Goal: Transaction & Acquisition: Purchase product/service

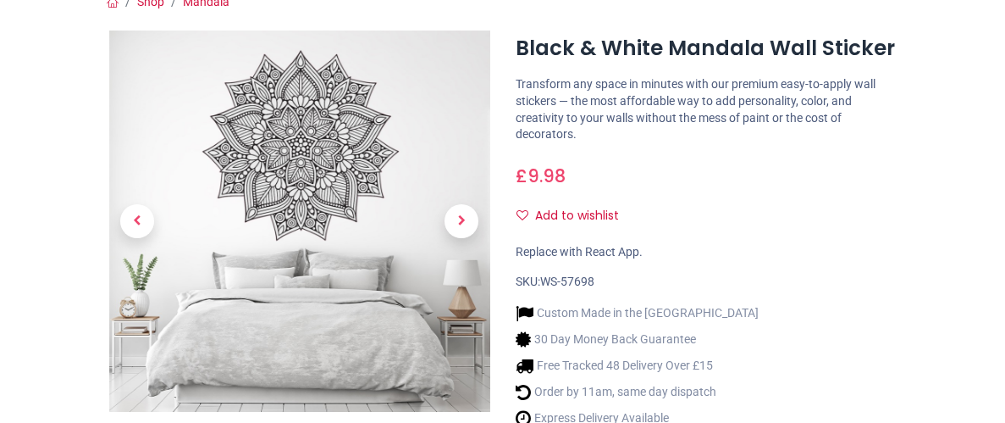
scroll to position [233, 0]
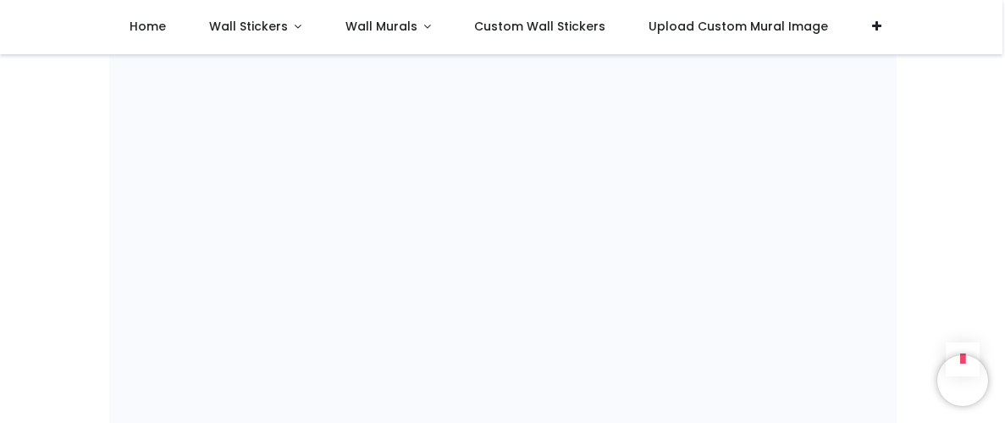
scroll to position [1178, 0]
click at [34, 135] on div "Shop [GEOGRAPHIC_DATA] i" at bounding box center [502, 97] width 1005 height 2443
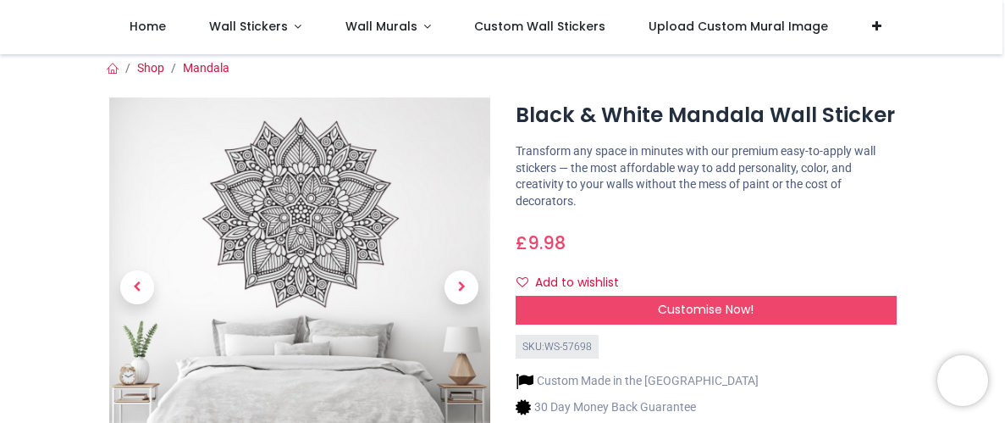
scroll to position [0, 0]
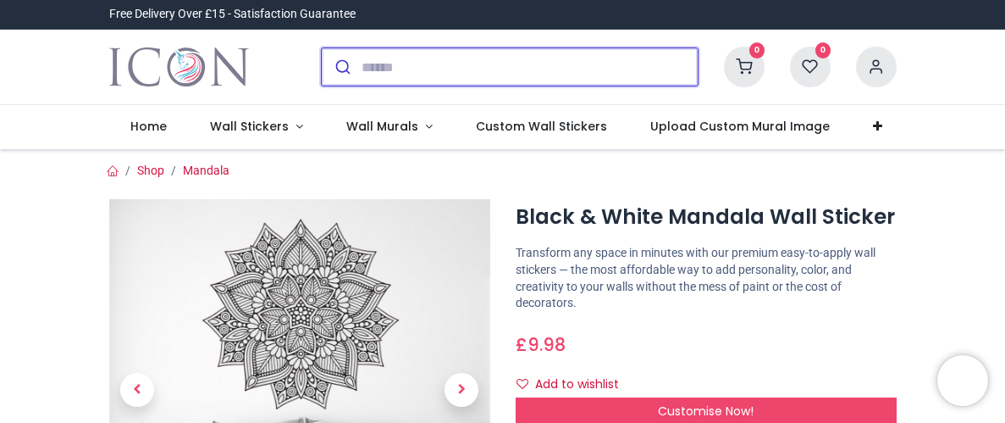
click at [383, 67] on input "search" at bounding box center [530, 66] width 336 height 37
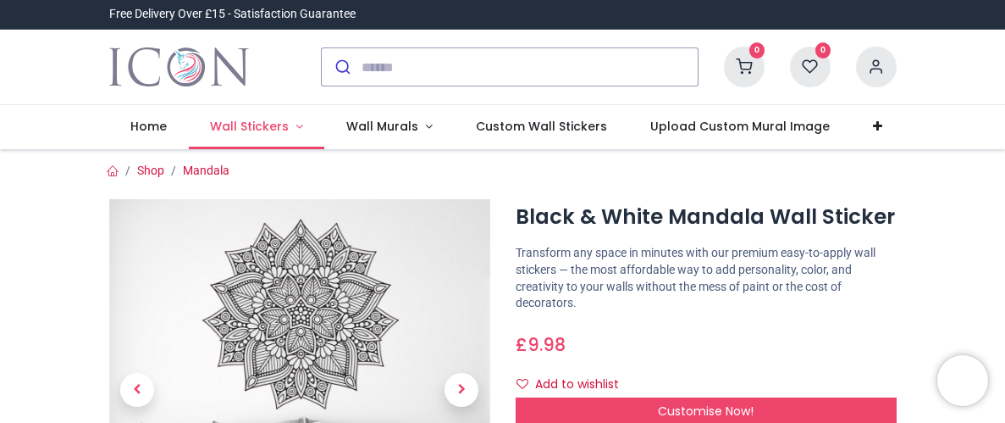
click at [274, 128] on span "Wall Stickers" at bounding box center [249, 126] width 79 height 17
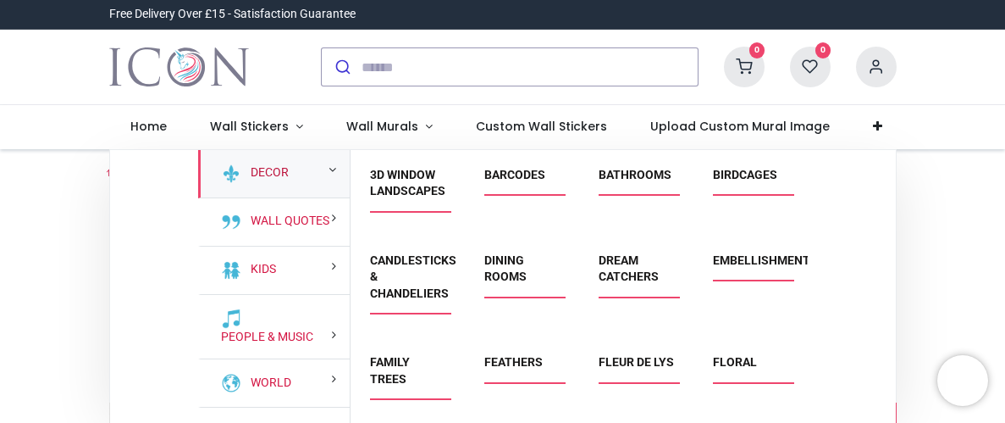
click at [274, 169] on link "Decor" at bounding box center [266, 172] width 45 height 17
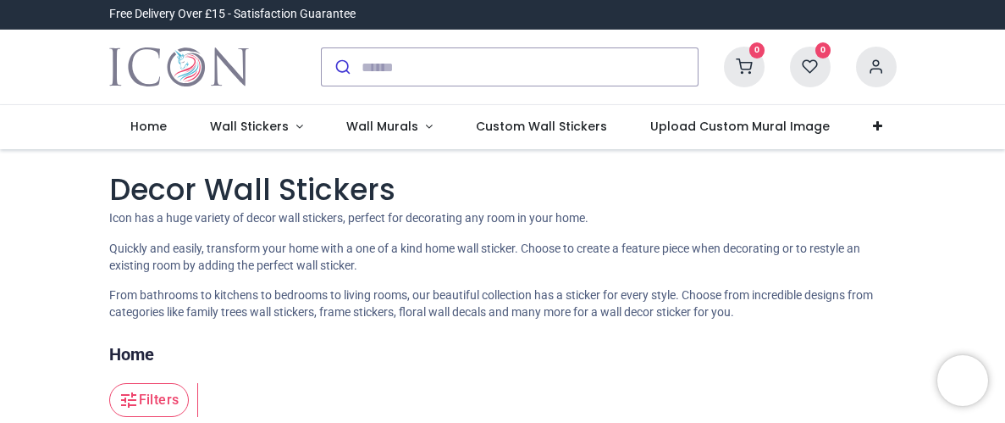
click at [296, 229] on div "Decor Wall Stickers Icon has a huge variety of decor wall stickers, perfect for…" at bounding box center [502, 245] width 787 height 152
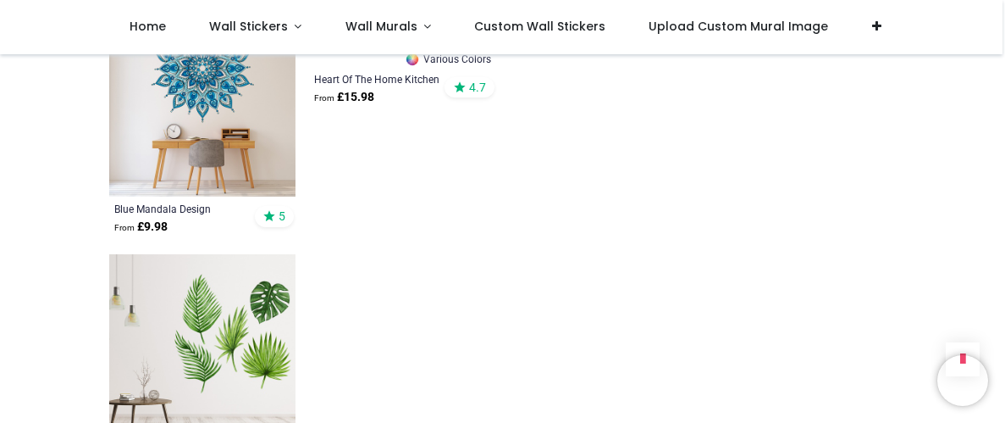
scroll to position [1692, 0]
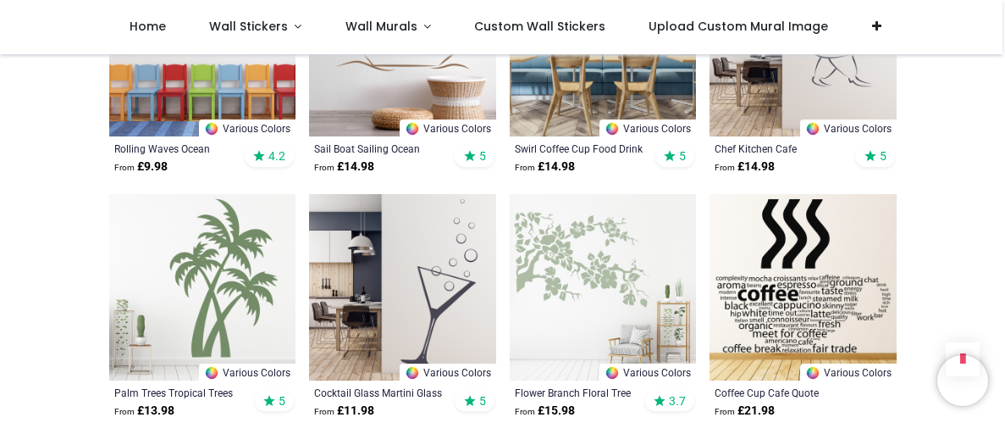
scroll to position [3215, 0]
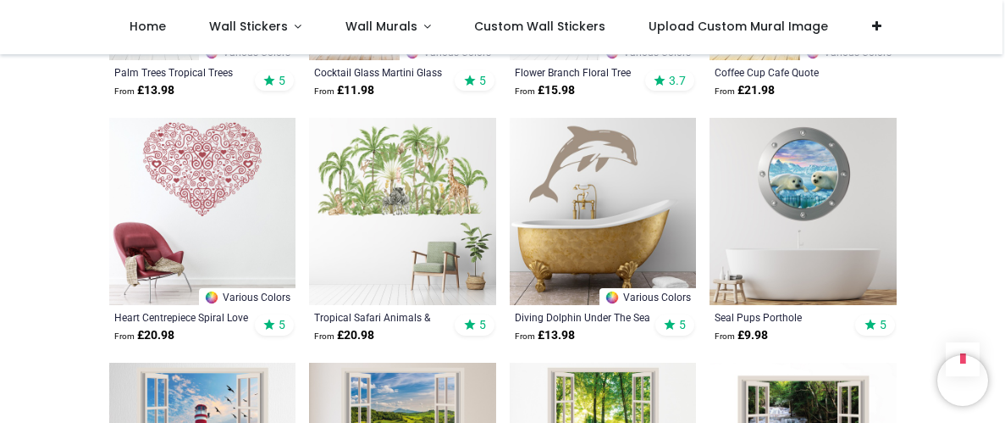
scroll to position [3486, 0]
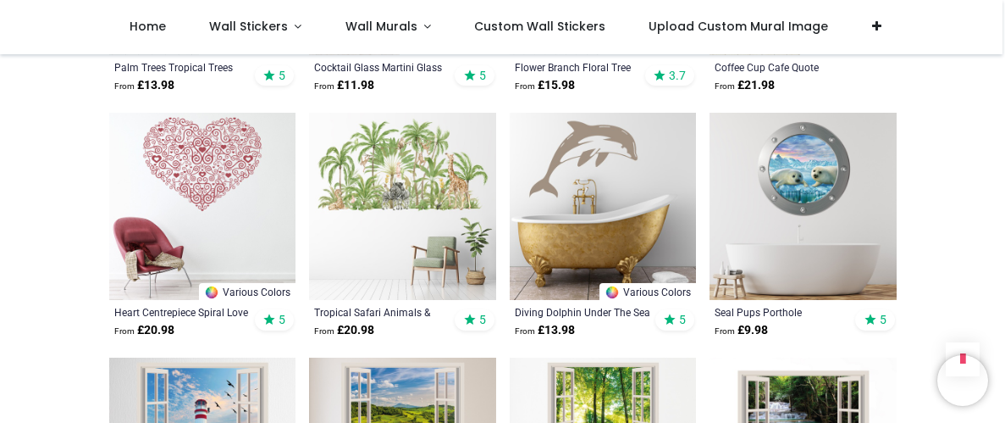
click at [208, 161] on img at bounding box center [202, 206] width 187 height 187
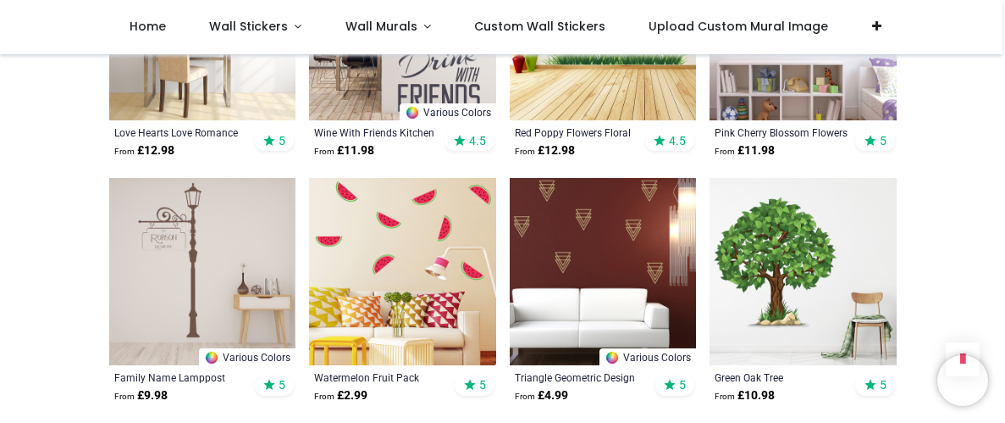
scroll to position [4907, 0]
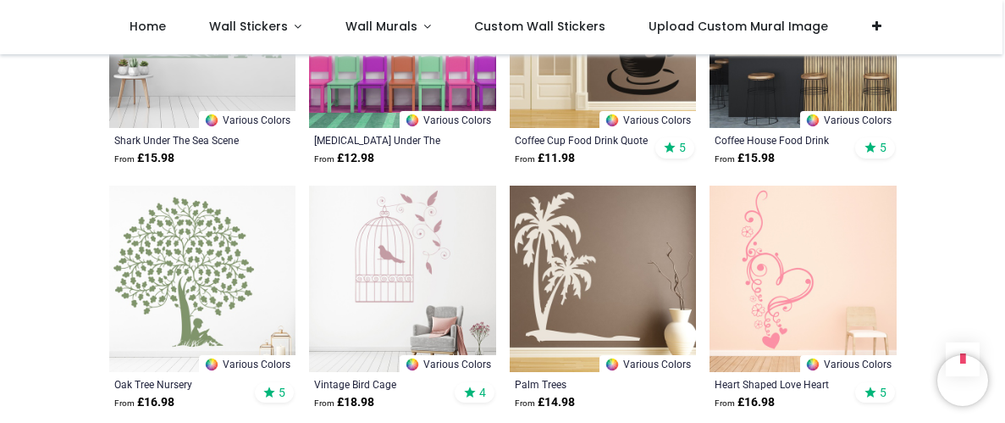
scroll to position [6600, 0]
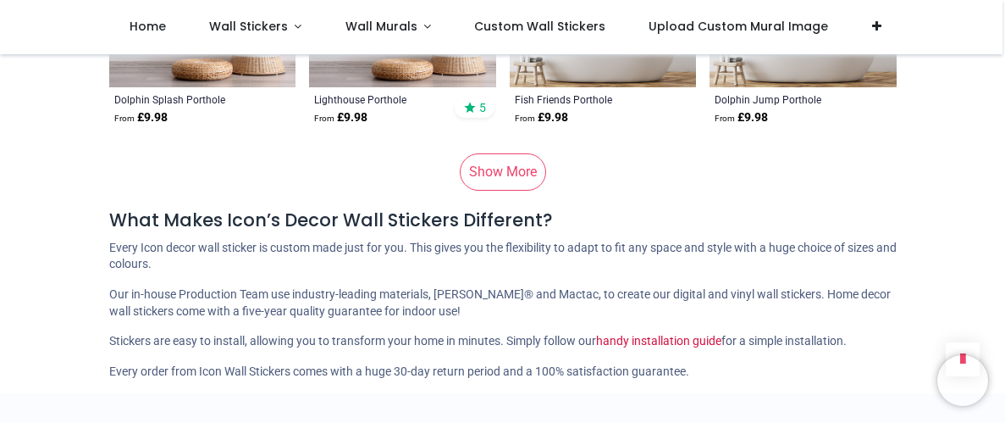
scroll to position [8833, 0]
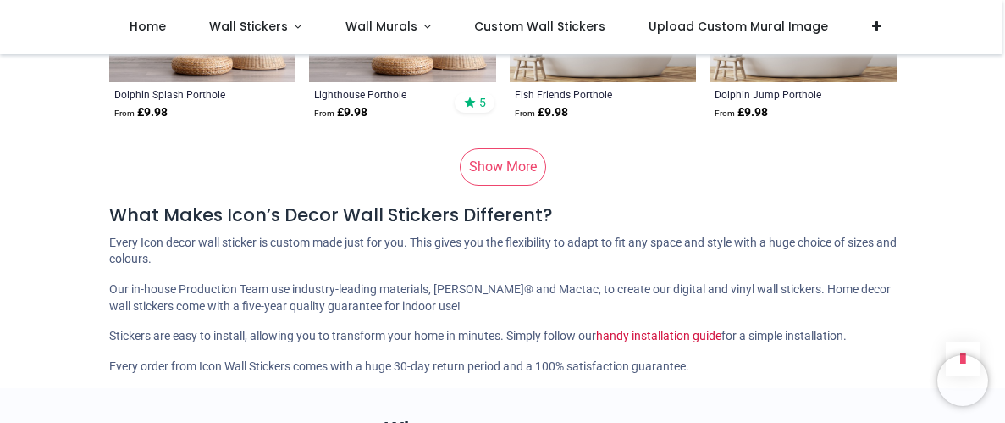
click at [520, 148] on link "Show More" at bounding box center [503, 166] width 86 height 37
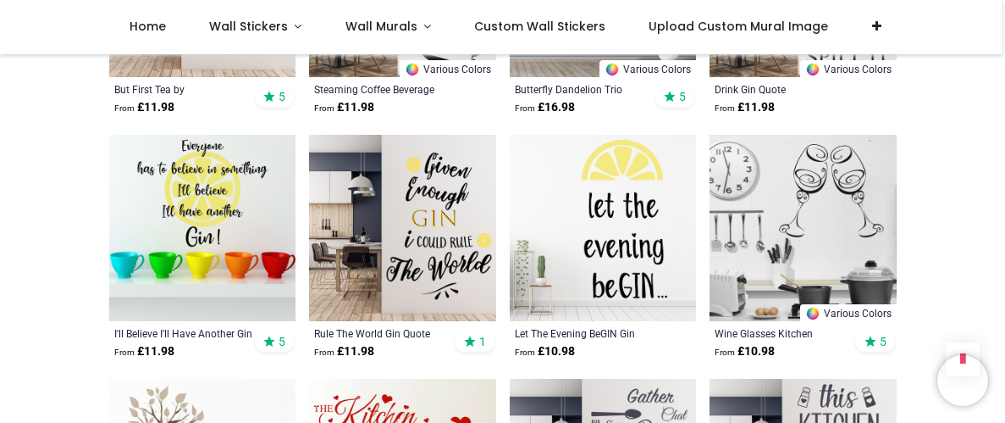
scroll to position [9578, 0]
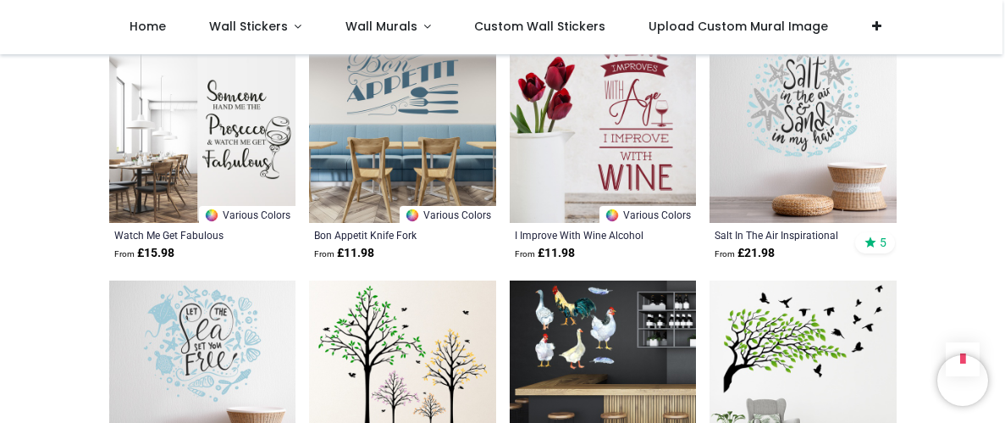
scroll to position [11507, 0]
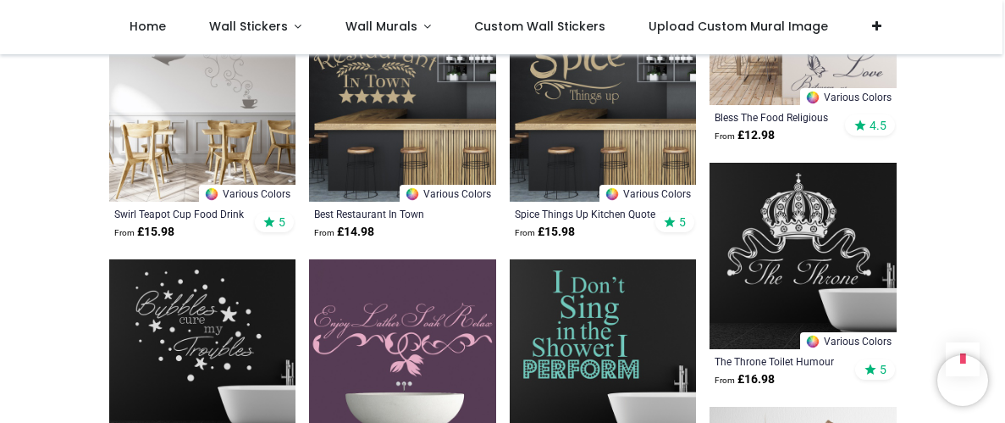
scroll to position [13673, 0]
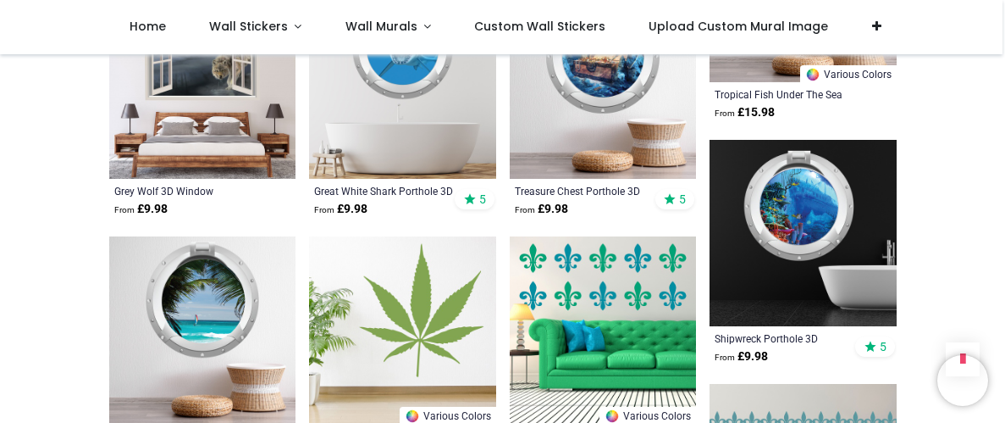
scroll to position [14114, 0]
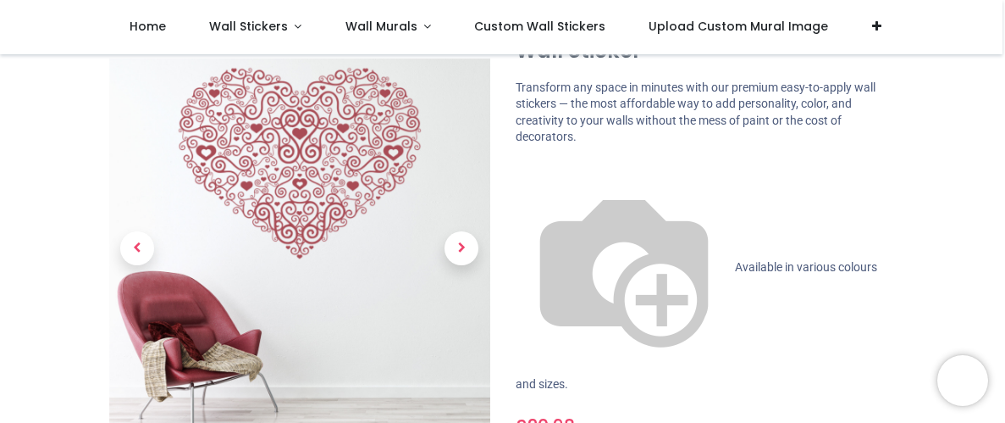
scroll to position [169, 0]
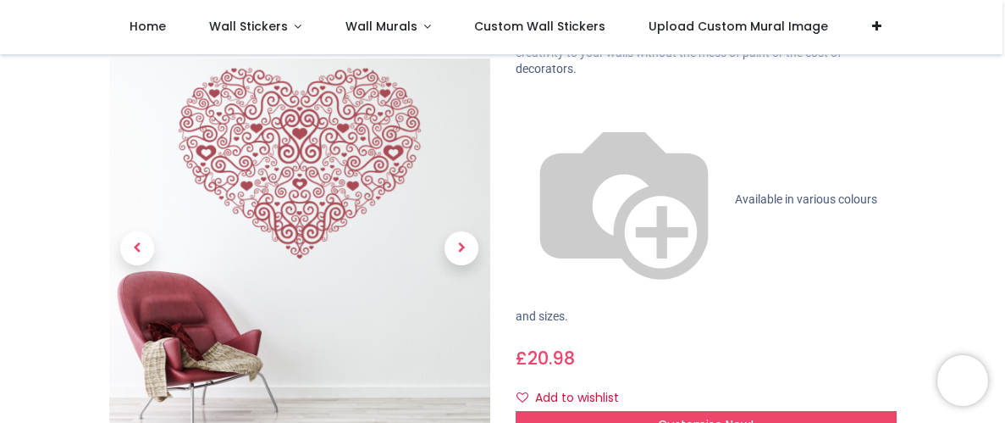
click at [503, 161] on div "Heart Centrepiece Spiral Love Heart Wall Sticker https://www.iconwallstickers.c…" at bounding box center [706, 331] width 406 height 791
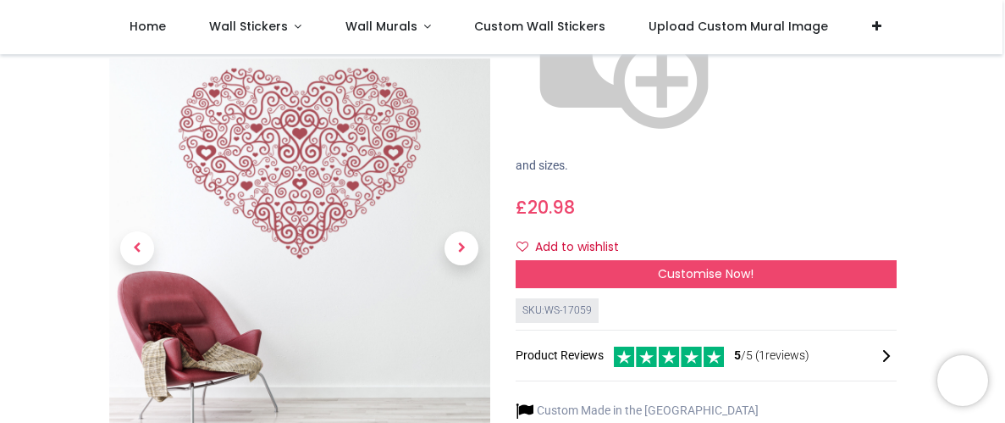
scroll to position [406, 0]
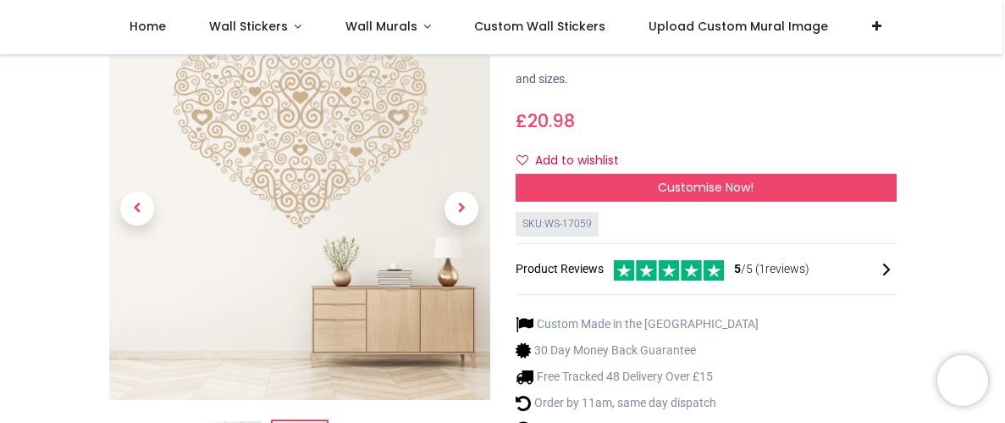
click at [499, 90] on div at bounding box center [300, 94] width 406 height 791
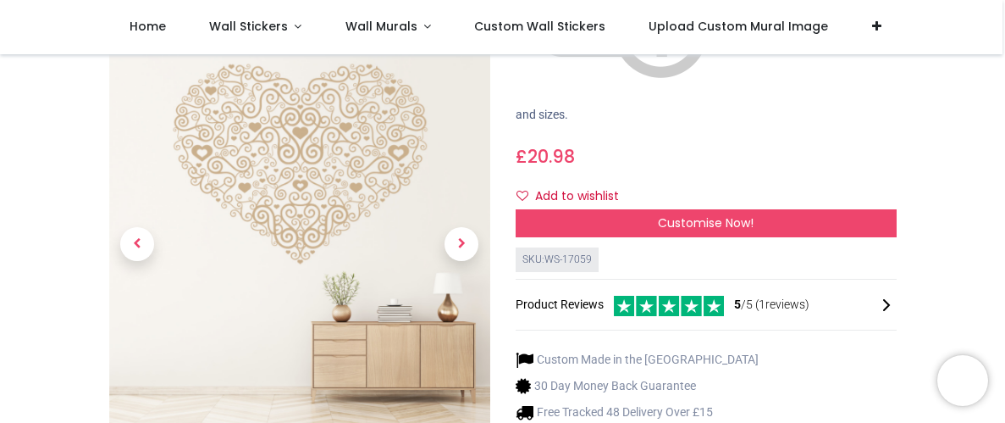
scroll to position [372, 0]
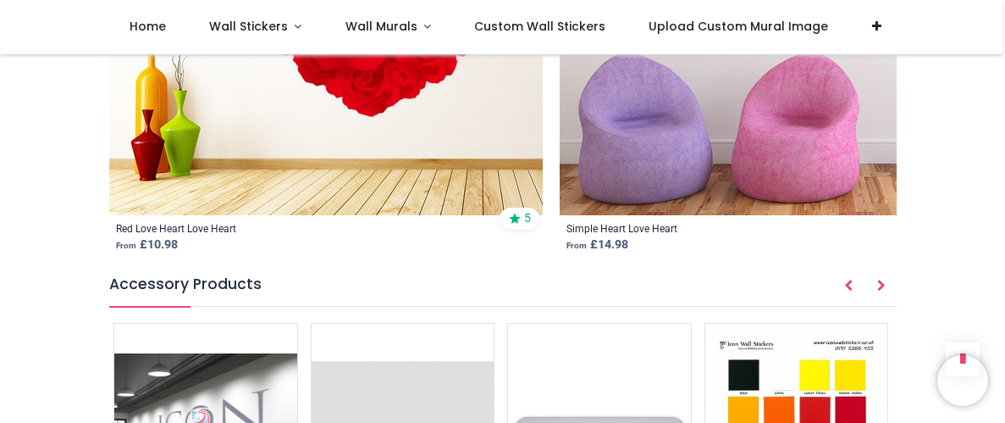
scroll to position [2436, 0]
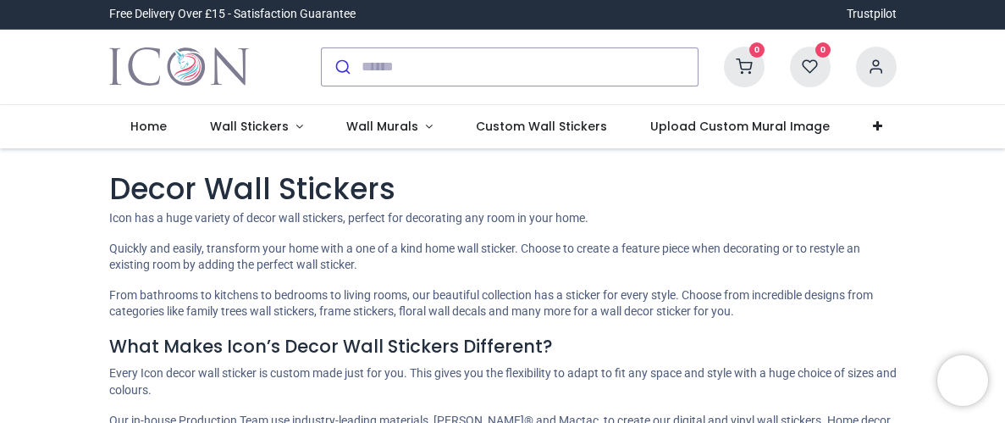
click at [369, 66] on input "search" at bounding box center [530, 66] width 336 height 37
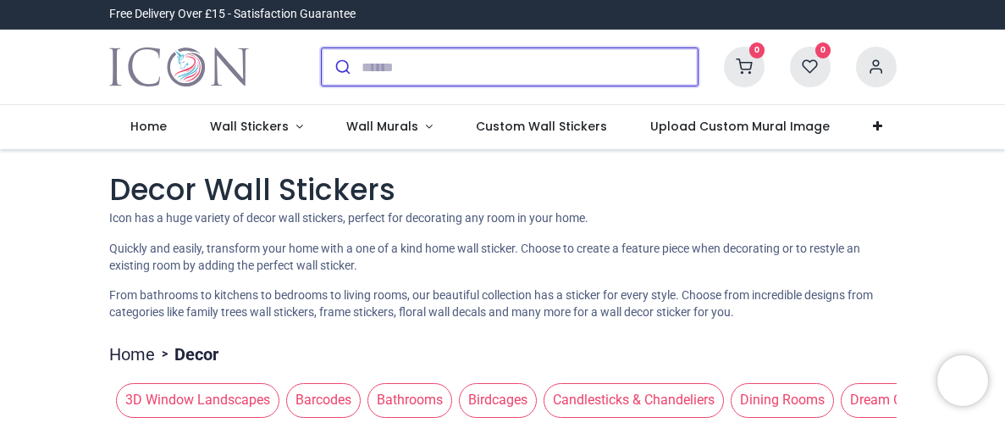
click at [376, 62] on input "search" at bounding box center [530, 66] width 336 height 37
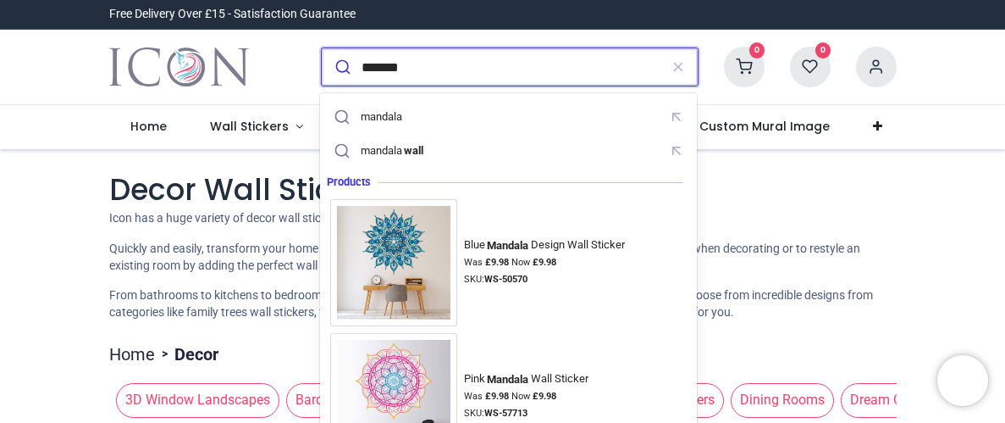
type input "*******"
click at [322, 48] on button "submit" at bounding box center [342, 66] width 40 height 37
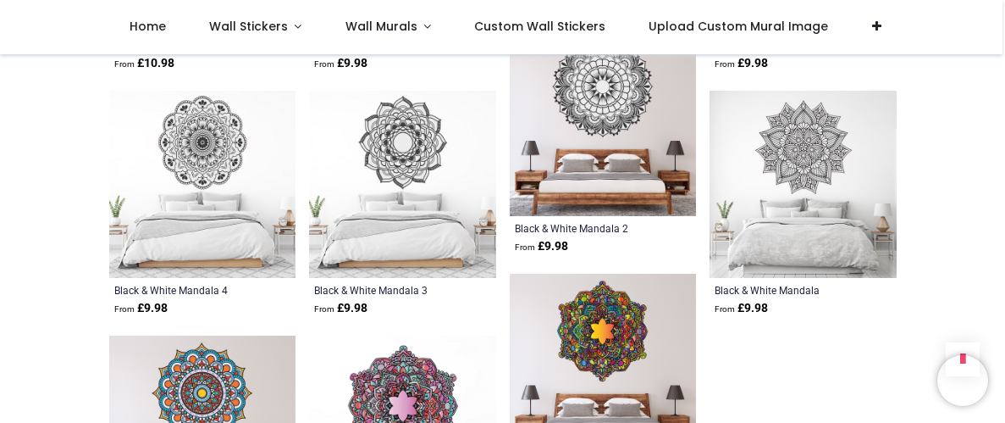
scroll to position [1387, 0]
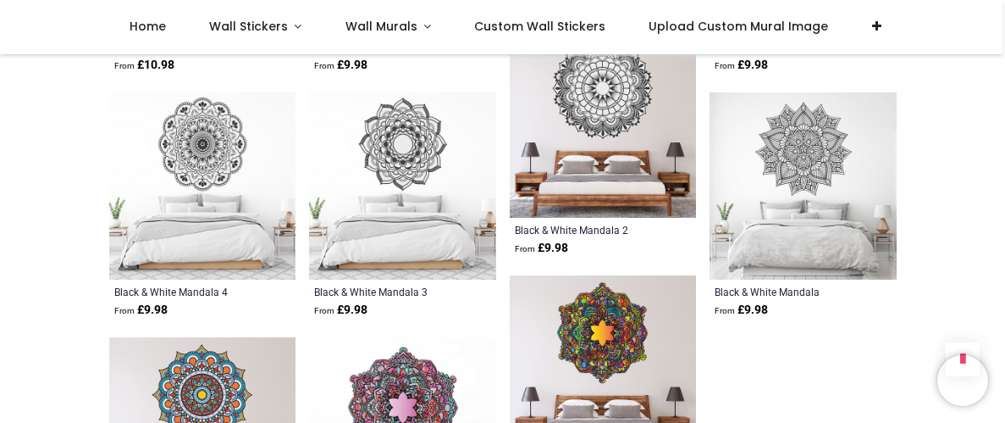
click at [196, 177] on img at bounding box center [202, 185] width 187 height 187
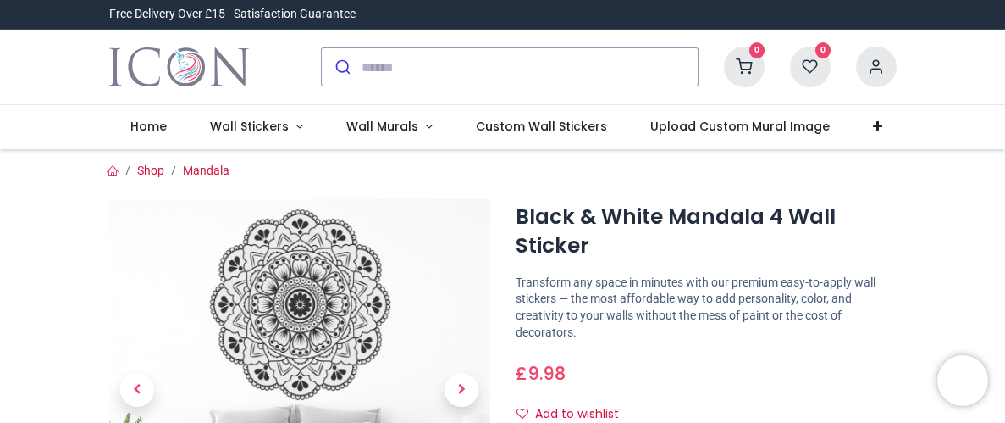
click at [478, 203] on img at bounding box center [299, 389] width 381 height 381
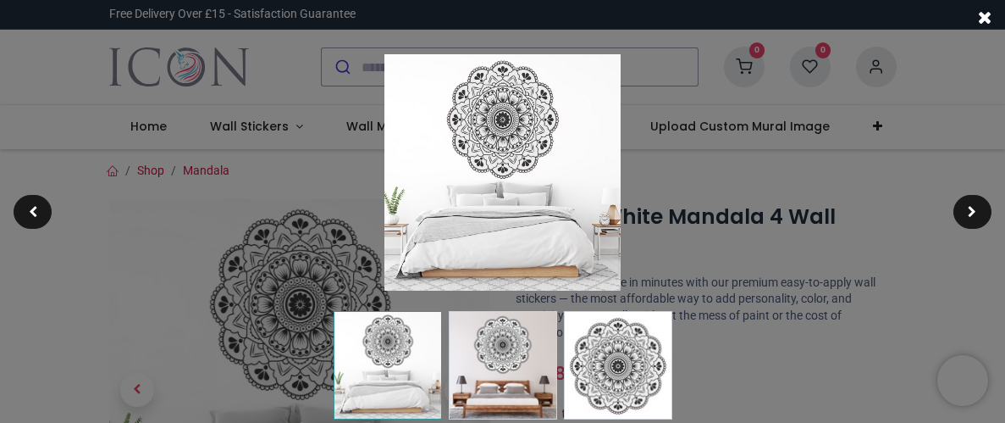
click at [751, 237] on div at bounding box center [502, 211] width 1005 height 423
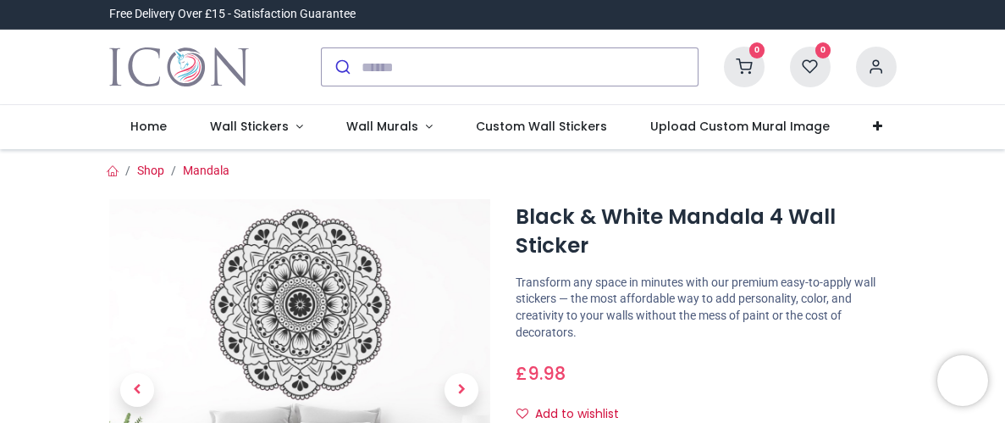
click at [853, 331] on p "Transform any space in minutes with our premium easy-to-apply wall stickers — t…" at bounding box center [706, 307] width 381 height 66
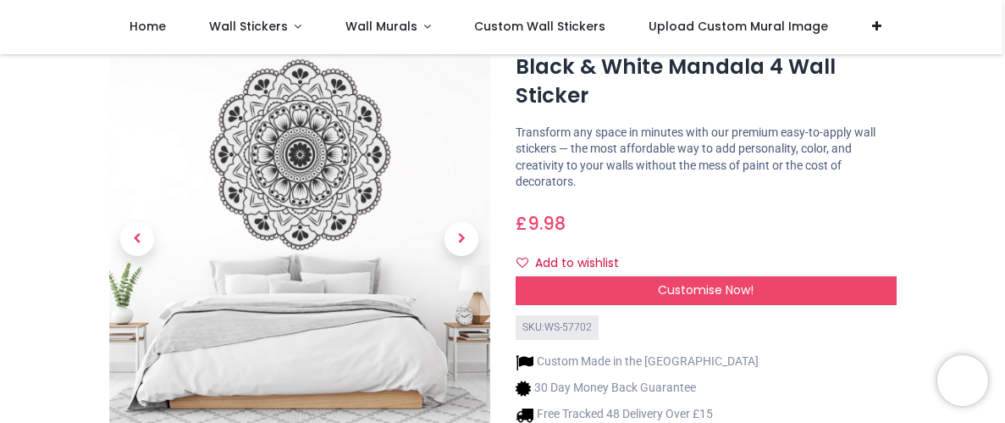
scroll to position [33, 0]
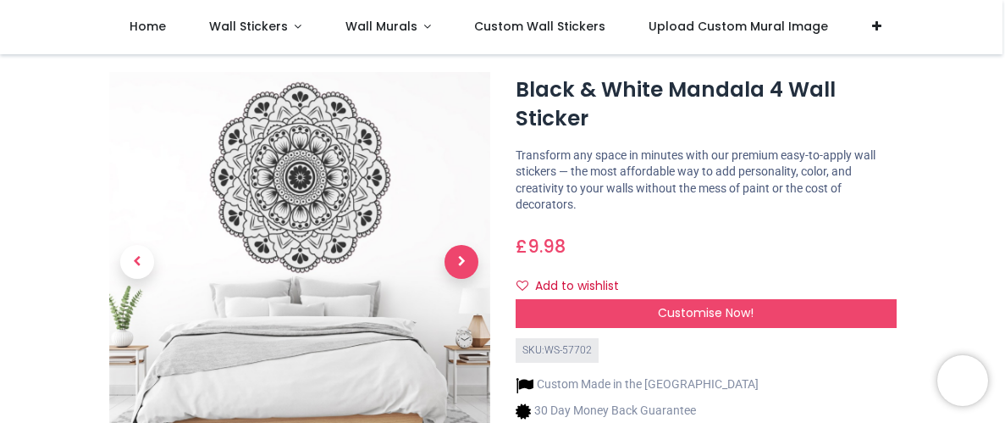
click at [458, 268] on span "Next" at bounding box center [462, 262] width 34 height 34
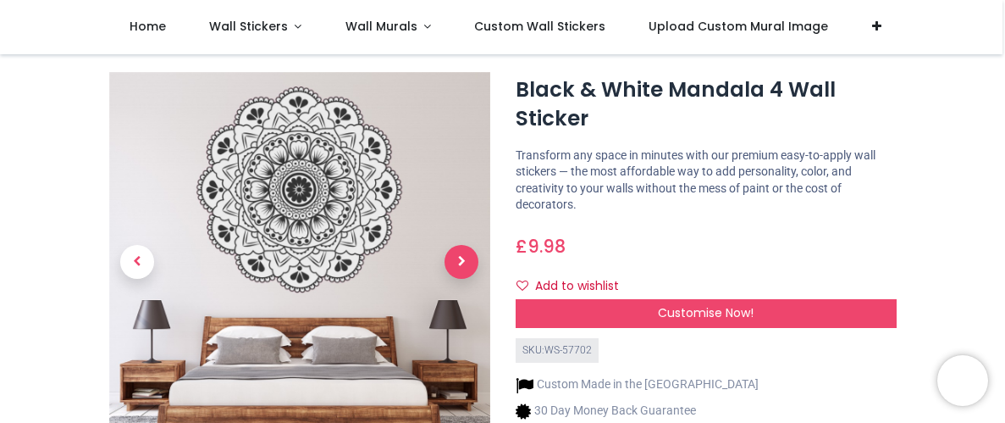
click at [458, 268] on span "Next" at bounding box center [462, 262] width 34 height 34
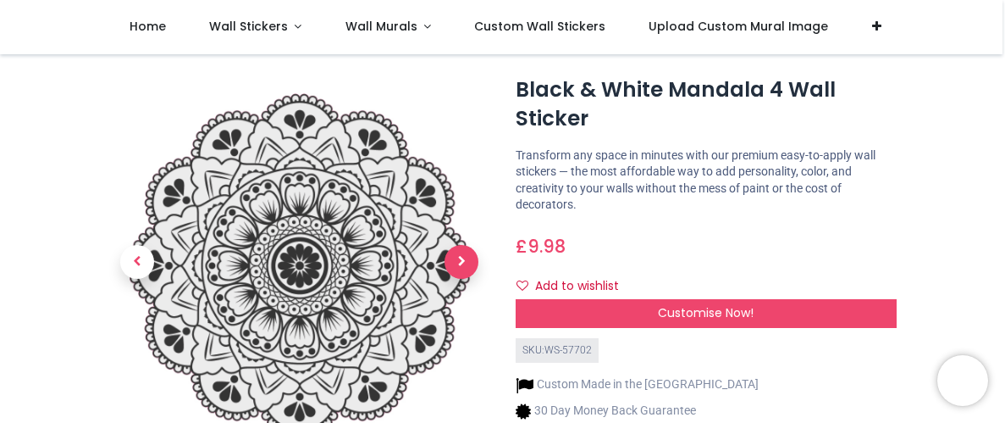
click at [458, 268] on span "Next" at bounding box center [462, 262] width 34 height 34
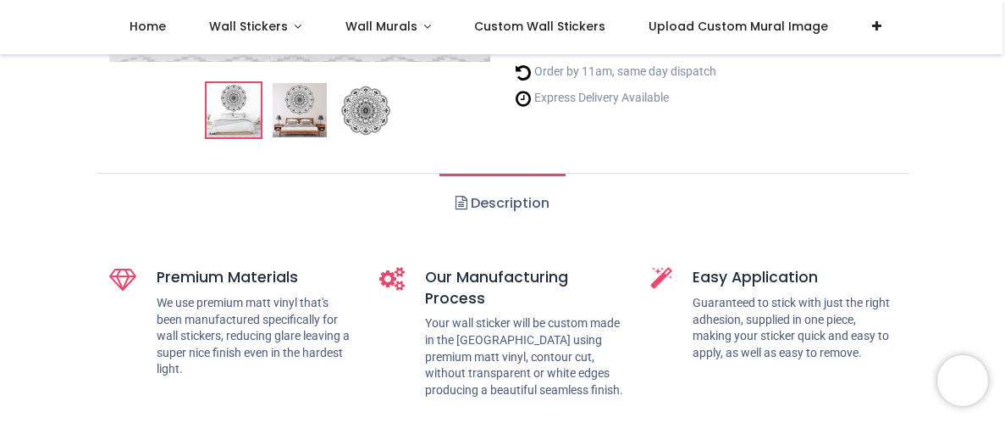
scroll to position [473, 0]
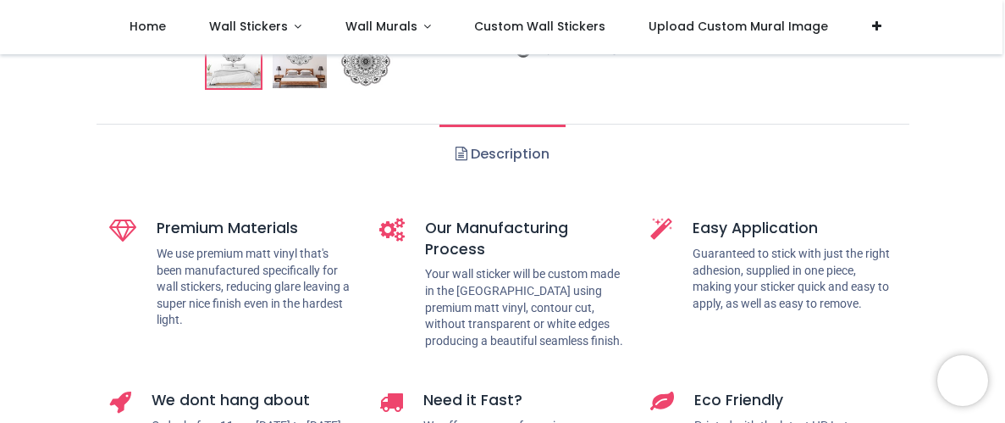
click at [511, 155] on link "Description" at bounding box center [502, 153] width 126 height 59
click at [682, 158] on ul "Description" at bounding box center [503, 154] width 813 height 60
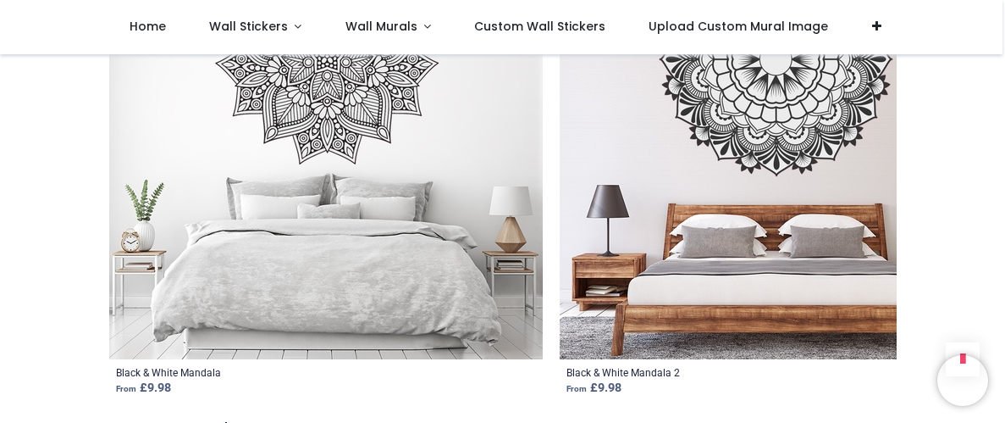
scroll to position [1827, 0]
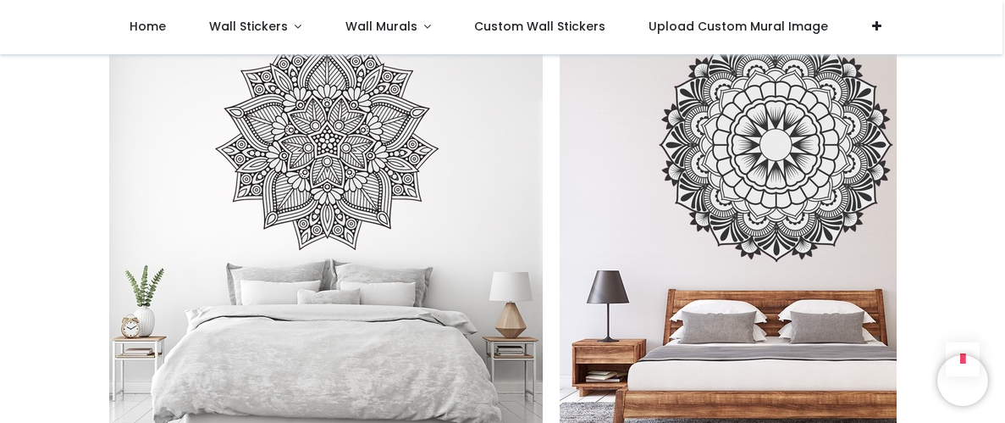
click at [351, 162] on img at bounding box center [326, 228] width 434 height 434
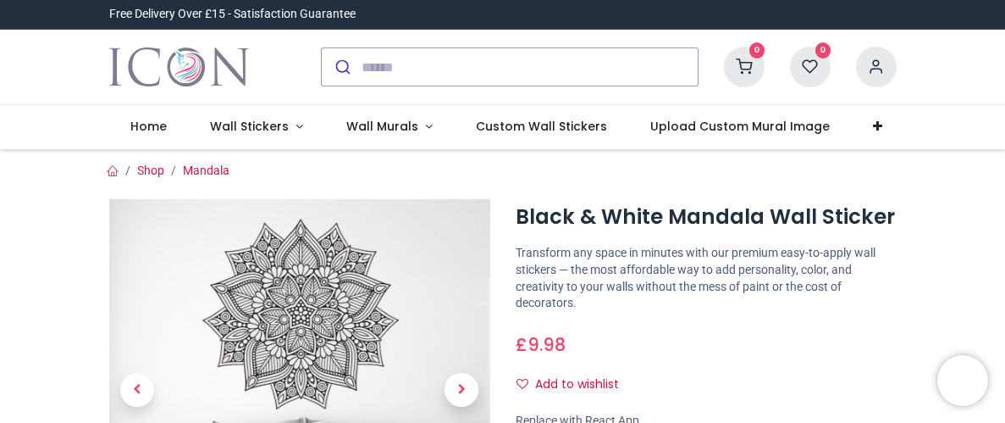
click at [495, 179] on div "Black & White Mandala Wall Sticker i" at bounding box center [503, 425] width 813 height 492
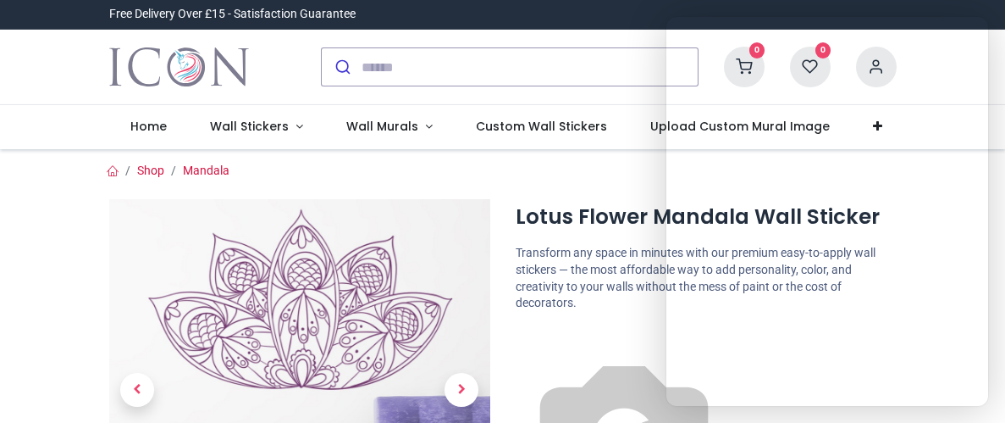
click at [606, 169] on ol "Shop [GEOGRAPHIC_DATA]" at bounding box center [503, 171] width 813 height 17
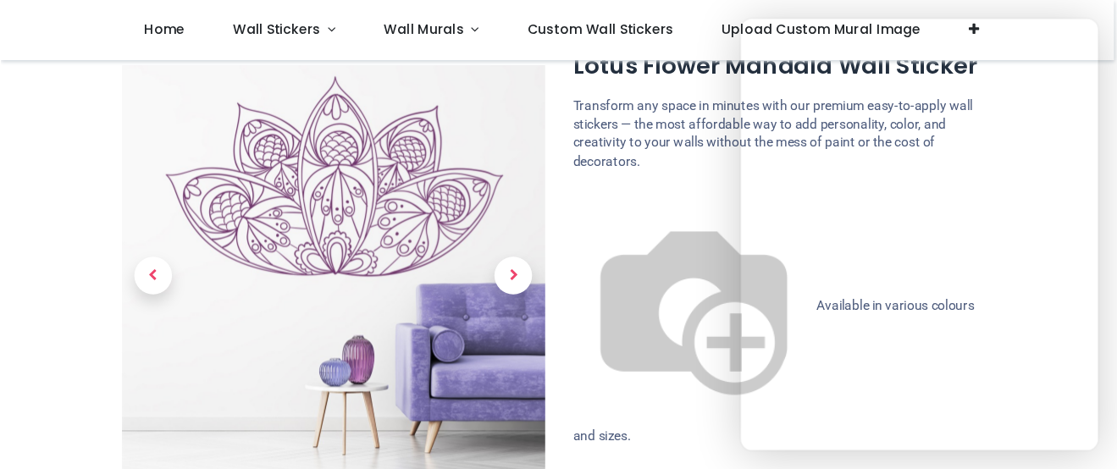
scroll to position [67, 0]
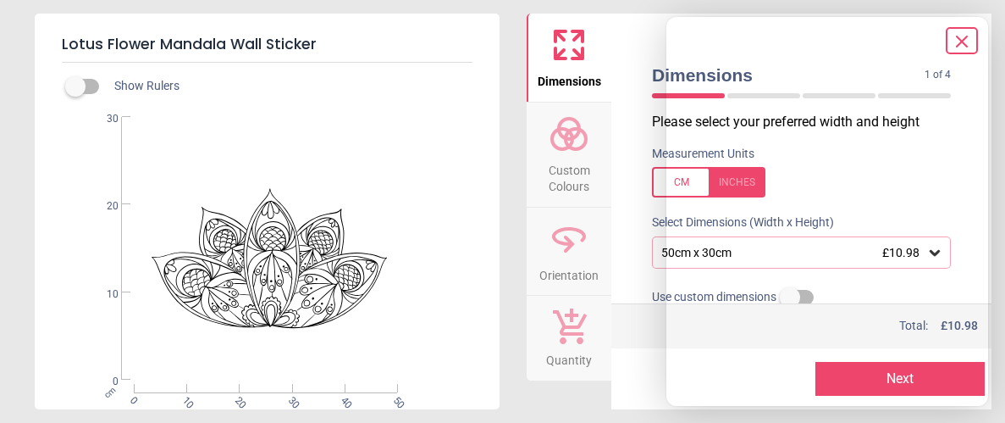
click at [313, 235] on div ".st0{fill:#020203;} Created with Snap null" at bounding box center [265, 248] width 461 height 263
click at [501, 131] on div "Lotus Flower Mandala Wall Sticker Show Rulers .st0{fill:#020203;} Created with …" at bounding box center [502, 211] width 1005 height 423
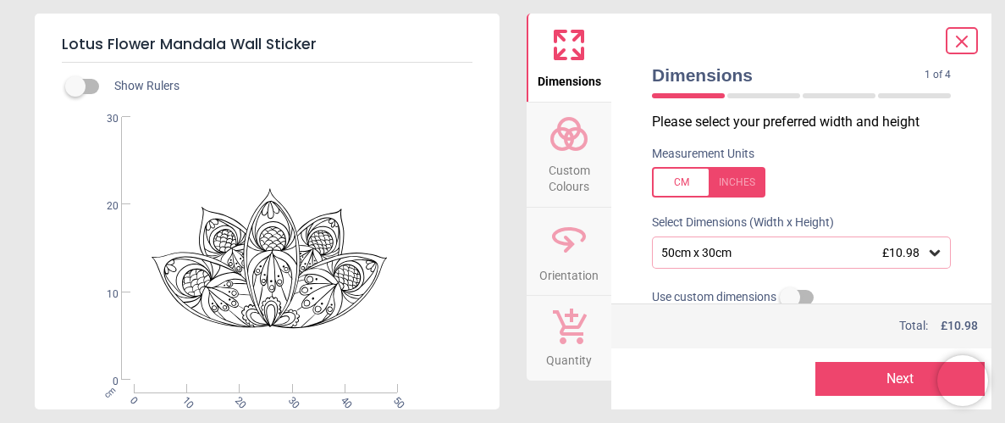
click at [685, 185] on div at bounding box center [708, 182] width 113 height 30
click at [936, 248] on icon at bounding box center [934, 252] width 17 height 17
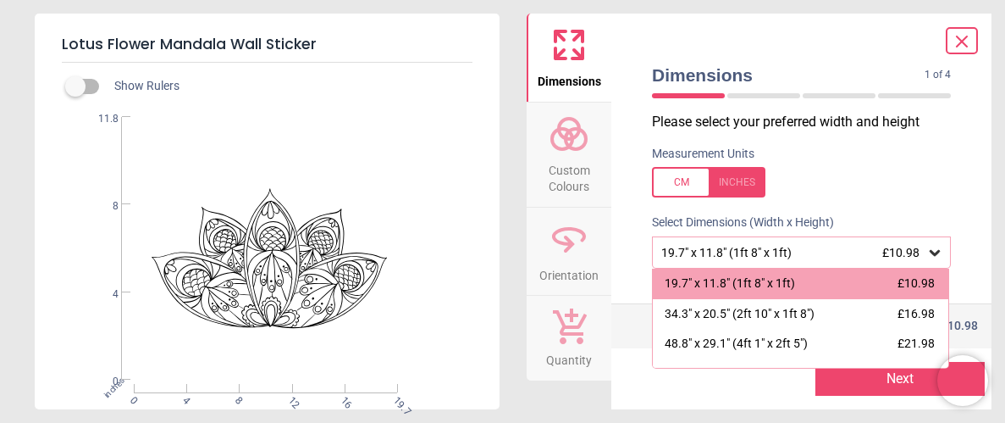
click at [681, 187] on div at bounding box center [708, 182] width 113 height 30
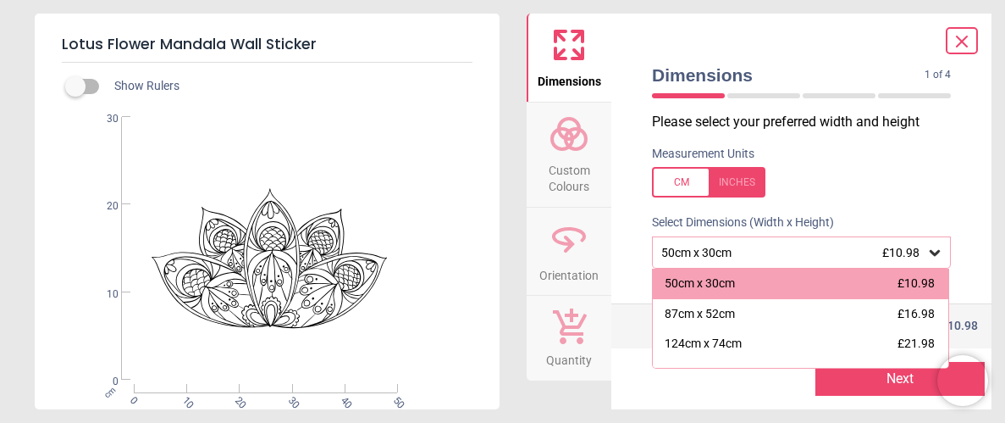
click at [681, 187] on div at bounding box center [708, 182] width 113 height 30
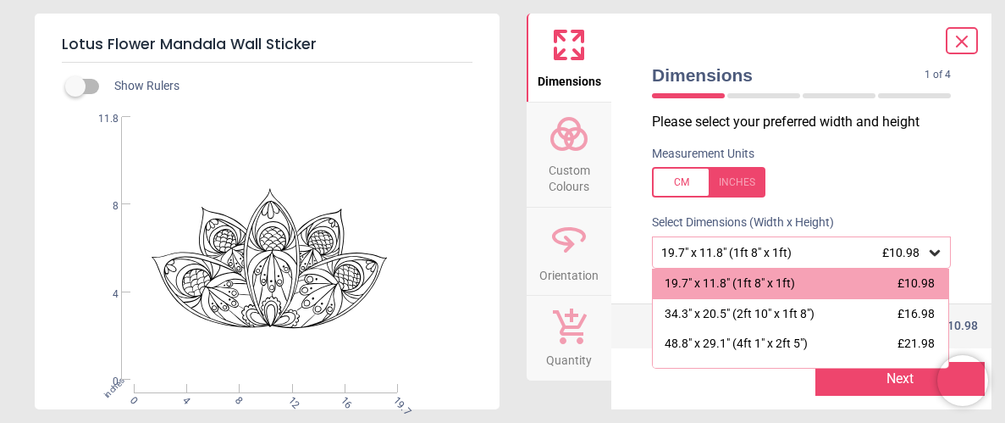
click at [681, 187] on div at bounding box center [708, 182] width 113 height 30
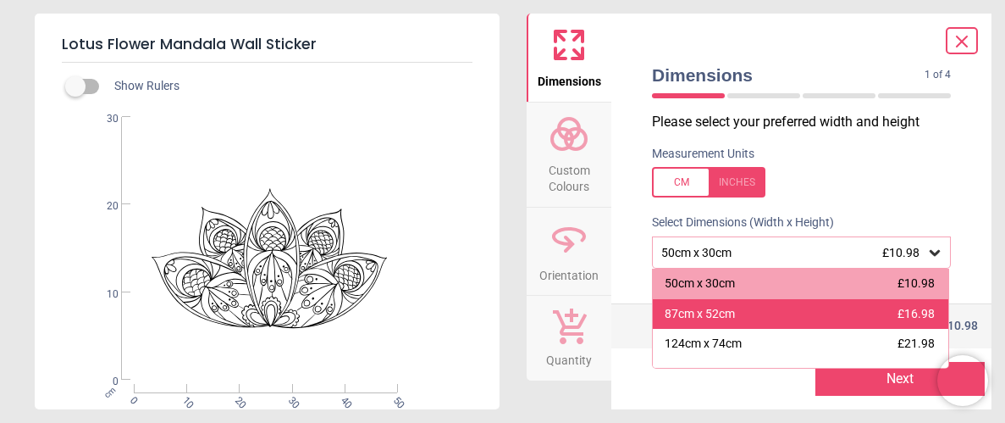
click at [712, 314] on div "87cm x 52cm" at bounding box center [700, 314] width 70 height 17
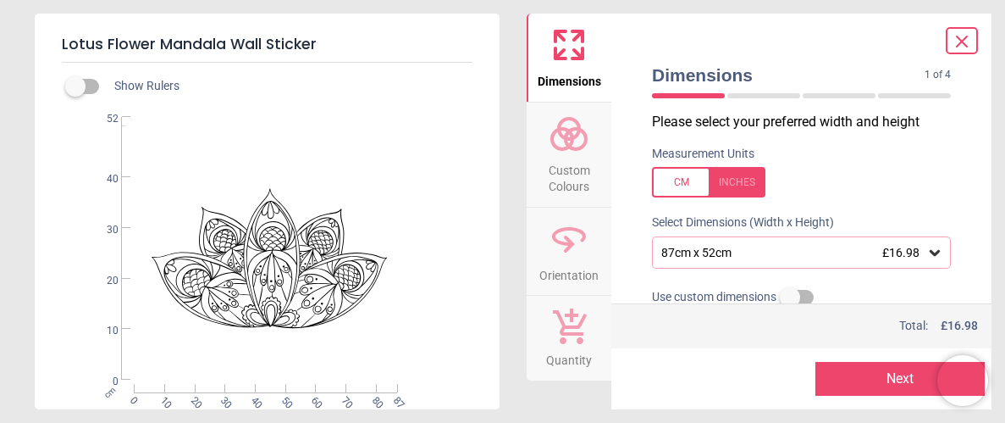
click at [566, 156] on span "Custom Colours" at bounding box center [568, 174] width 81 height 41
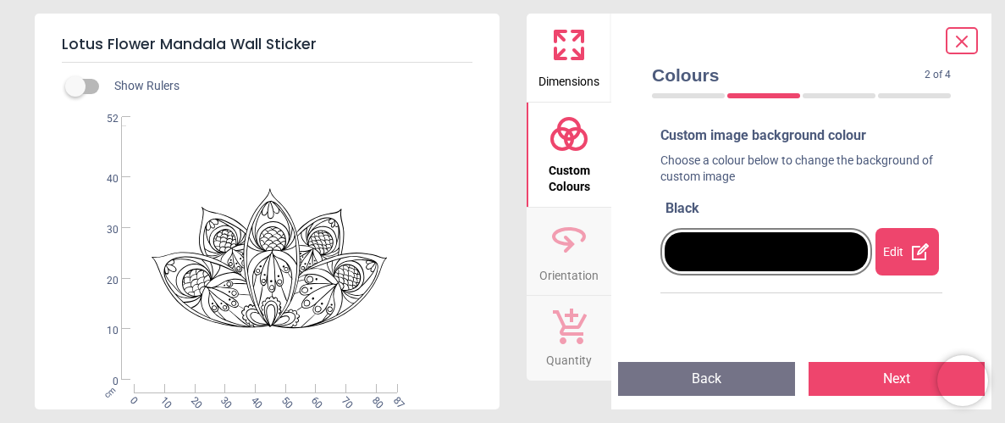
click at [900, 249] on div "Edit" at bounding box center [908, 251] width 64 height 47
click at [900, 249] on div "Done" at bounding box center [908, 251] width 64 height 47
click at [777, 260] on div at bounding box center [766, 251] width 203 height 39
click at [778, 261] on div at bounding box center [766, 251] width 203 height 39
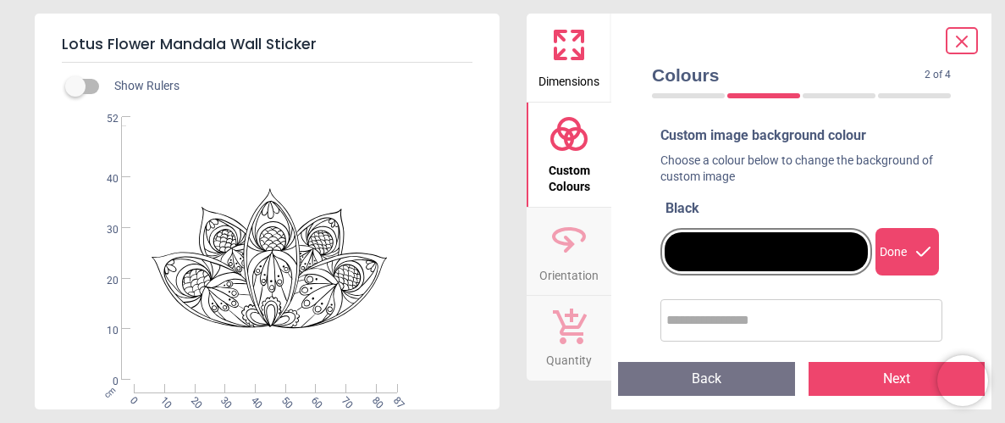
click at [702, 316] on input "text" at bounding box center [801, 320] width 270 height 34
type input "*****"
click at [913, 251] on div "Done" at bounding box center [908, 251] width 64 height 47
click at [693, 255] on div at bounding box center [766, 251] width 203 height 39
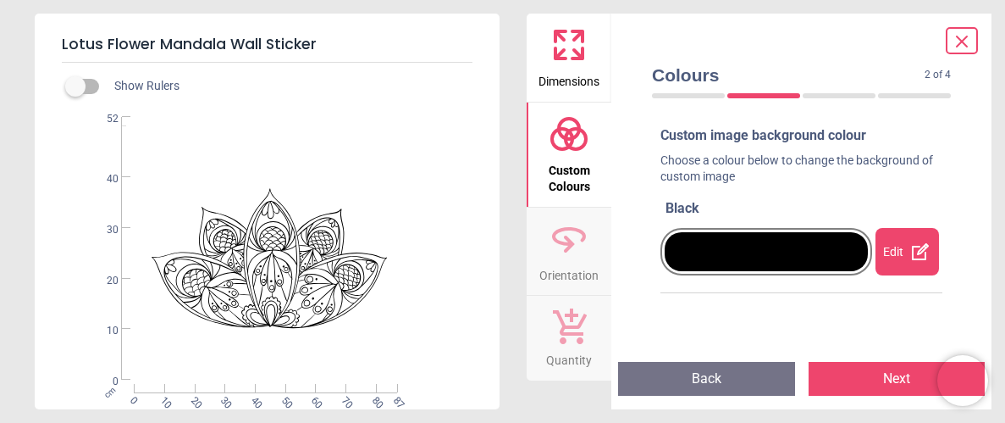
click at [693, 255] on div at bounding box center [766, 251] width 203 height 39
click at [914, 262] on icon at bounding box center [924, 251] width 20 height 20
click at [914, 262] on icon at bounding box center [920, 251] width 20 height 20
click at [914, 262] on icon at bounding box center [924, 251] width 20 height 20
click at [731, 311] on div "Custom image background colour Choose a colour below to change the background o…" at bounding box center [801, 236] width 309 height 235
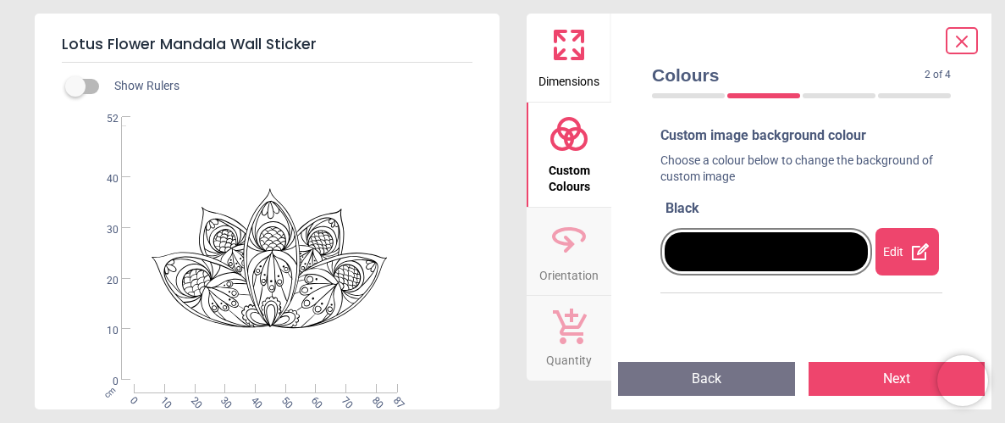
click at [919, 247] on icon at bounding box center [920, 251] width 20 height 20
click at [515, 166] on div "Lotus Flower Mandala Wall Sticker Show Rulers .st0{fill:#020203;} Created with …" at bounding box center [502, 211] width 1005 height 423
click at [557, 79] on span "Dimensions" at bounding box center [569, 77] width 61 height 25
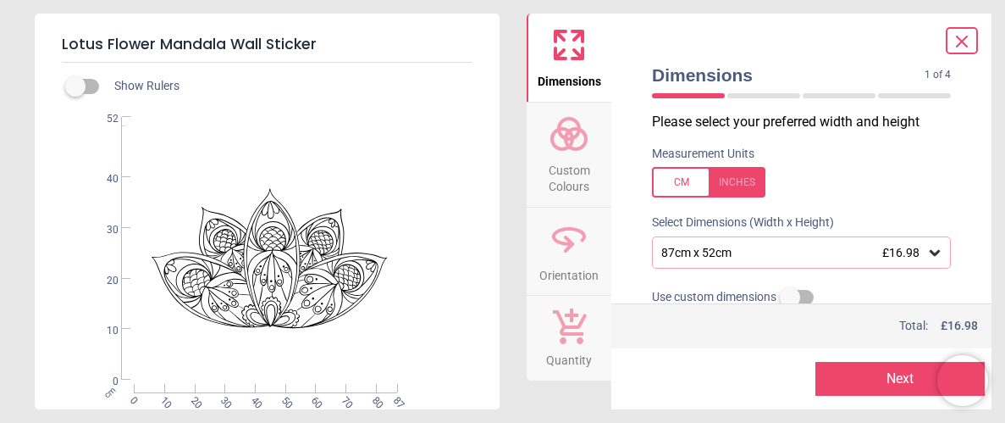
click at [560, 165] on span "Custom Colours" at bounding box center [568, 174] width 81 height 41
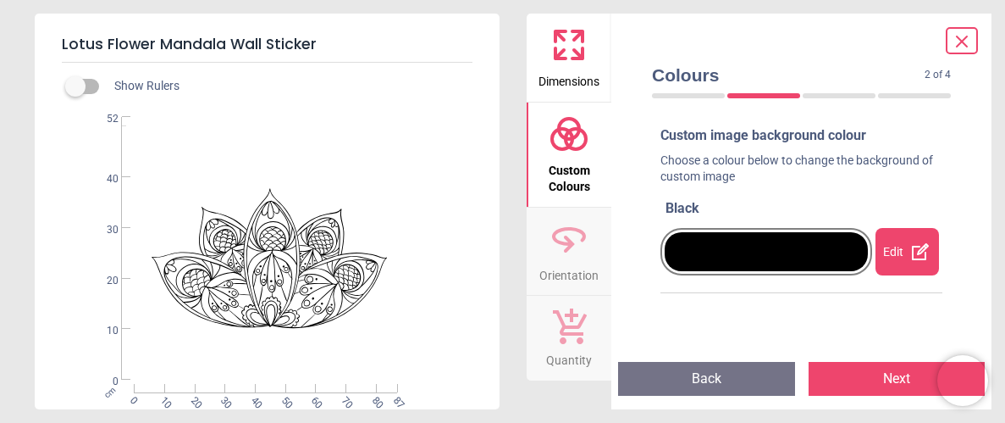
click at [688, 209] on div "Black" at bounding box center [804, 208] width 277 height 19
click at [916, 253] on icon at bounding box center [920, 251] width 20 height 20
click at [685, 324] on input "text" at bounding box center [801, 320] width 270 height 34
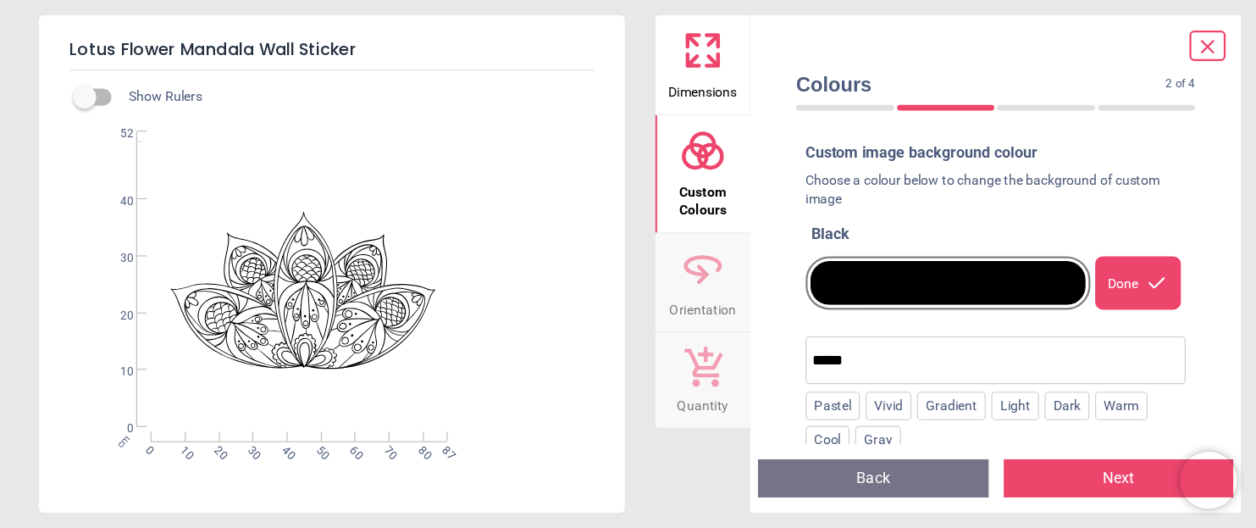
scroll to position [67, 0]
type input "*****"
click at [782, 358] on div "Vivid" at bounding box center [790, 360] width 41 height 25
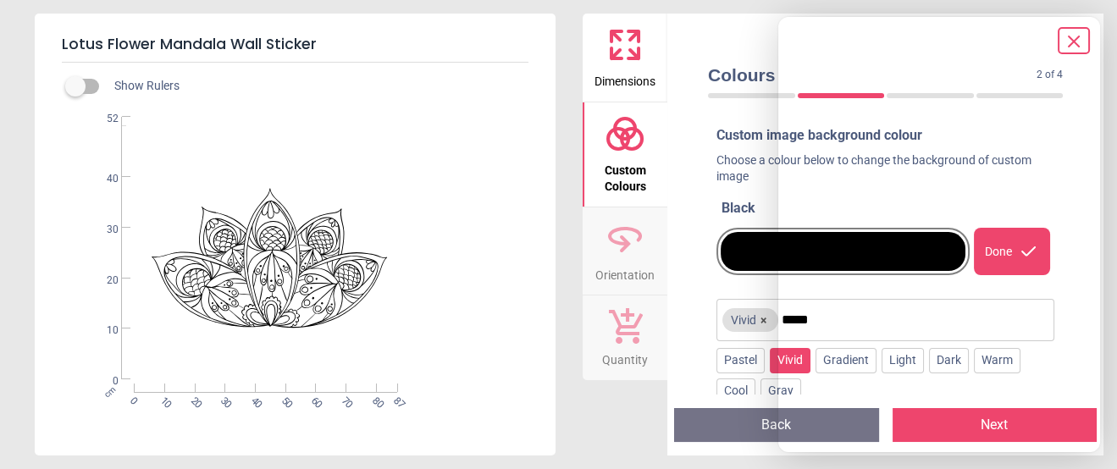
click at [605, 399] on div "Dimensions Custom Colours Orientation Quantity" at bounding box center [625, 235] width 85 height 442
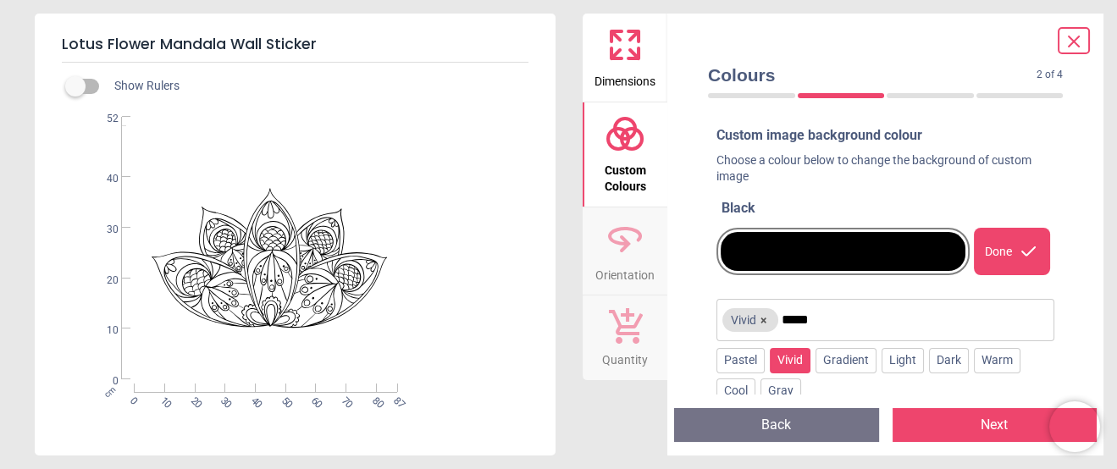
click at [982, 422] on button "Next" at bounding box center [994, 425] width 205 height 34
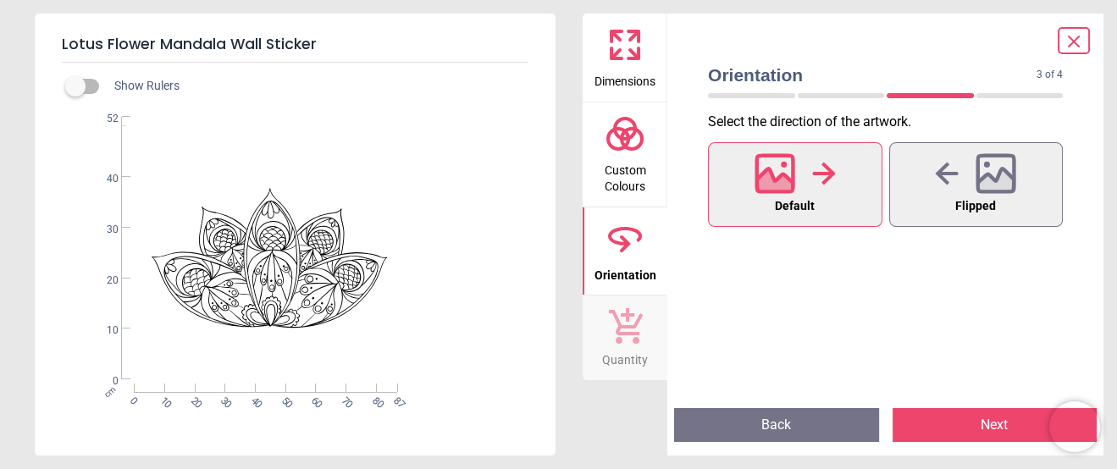
click at [982, 422] on button "Next" at bounding box center [994, 425] width 205 height 34
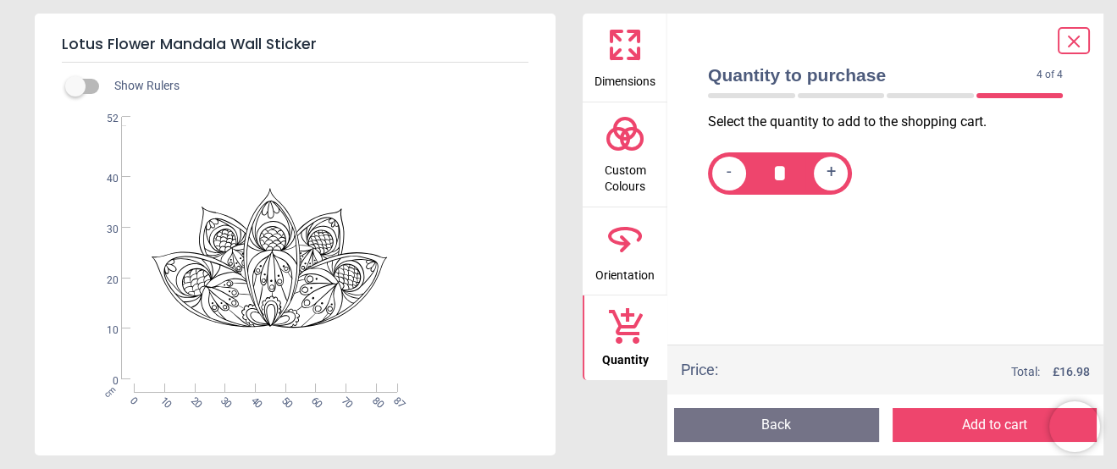
click at [982, 422] on button "Add to cart" at bounding box center [994, 425] width 205 height 34
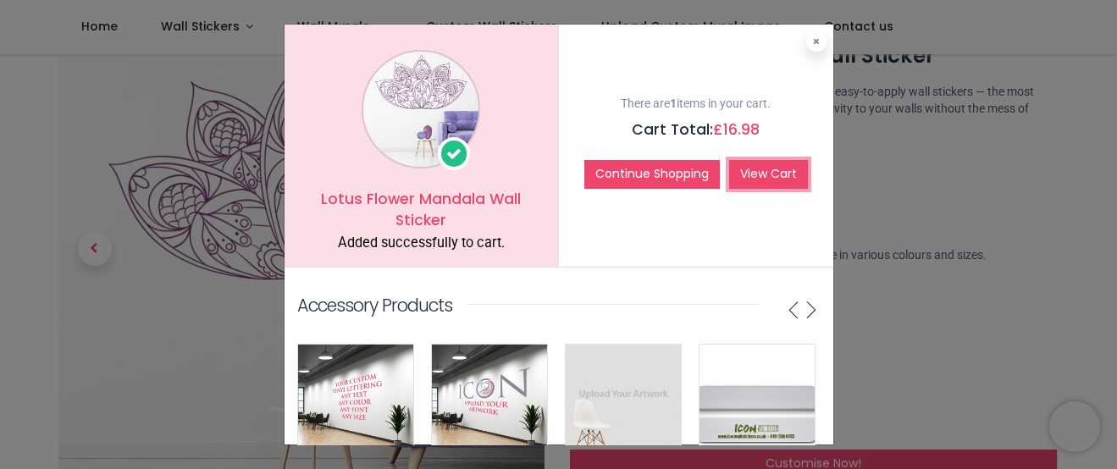
click at [765, 169] on link "View Cart" at bounding box center [768, 174] width 79 height 29
click at [813, 42] on icon at bounding box center [816, 41] width 7 height 8
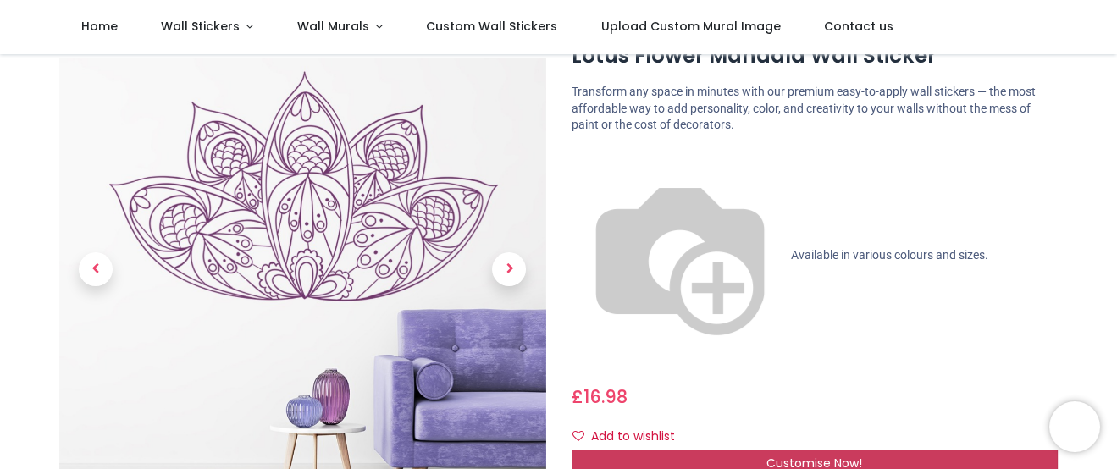
click at [791, 422] on span "Customise Now!" at bounding box center [814, 463] width 96 height 17
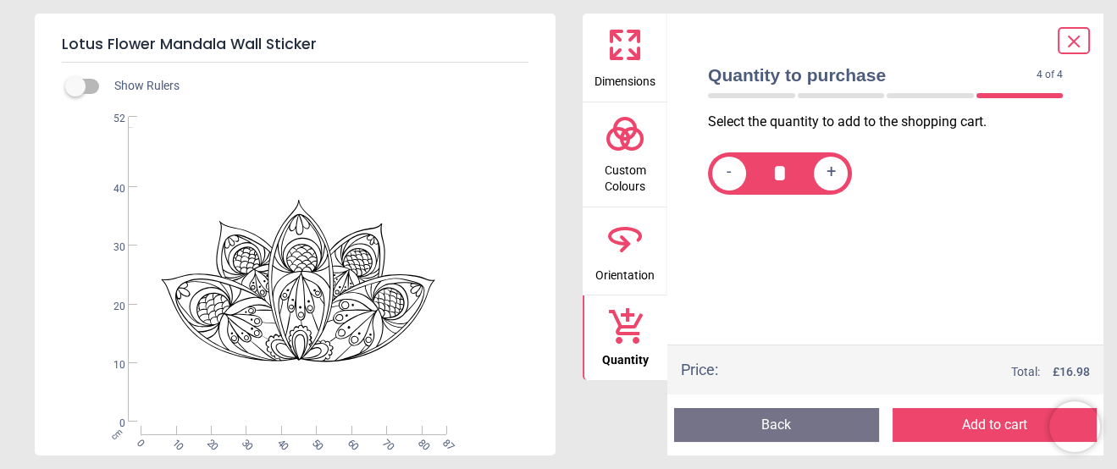
click at [610, 164] on span "Custom Colours" at bounding box center [624, 174] width 81 height 41
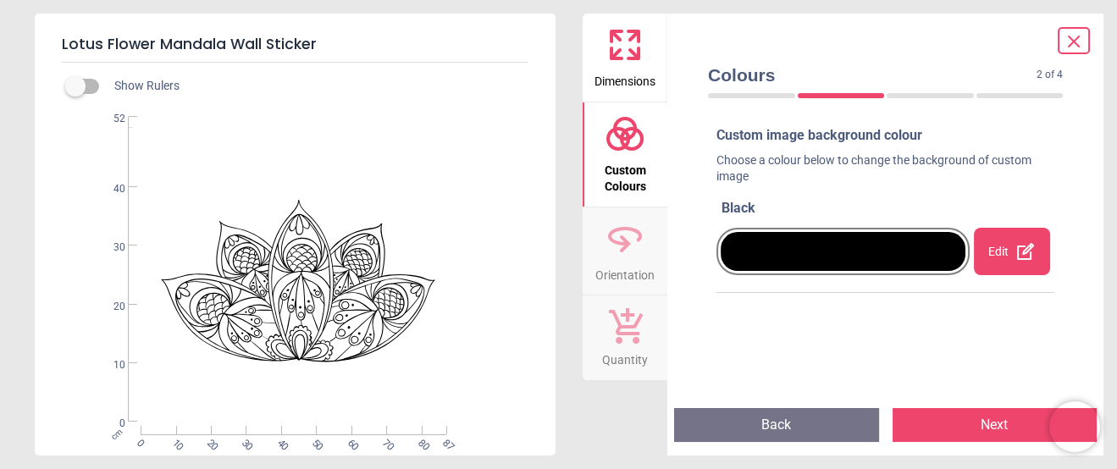
click at [791, 257] on div at bounding box center [843, 251] width 245 height 39
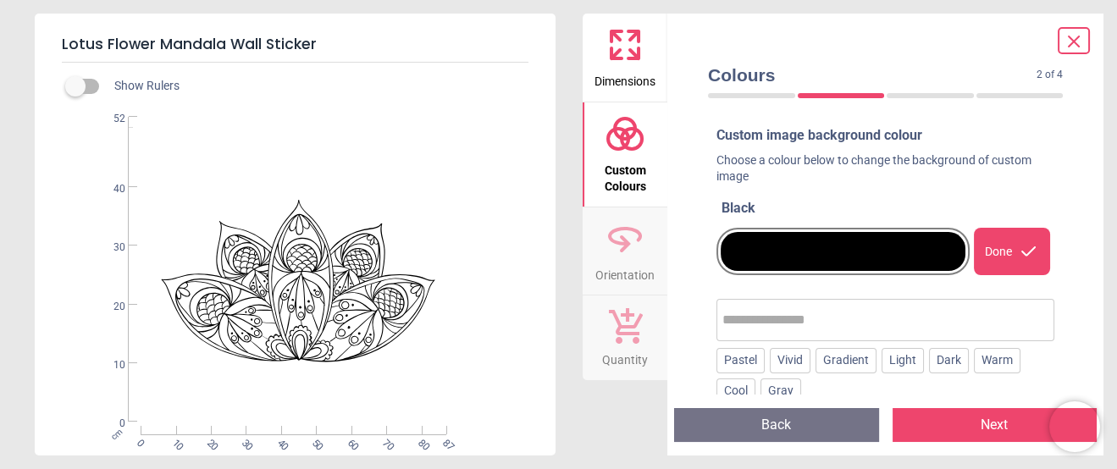
click at [769, 312] on input "text" at bounding box center [885, 320] width 326 height 34
type input "*"
click at [783, 363] on div "Vivid" at bounding box center [790, 360] width 41 height 25
click at [866, 316] on input "text" at bounding box center [915, 320] width 267 height 34
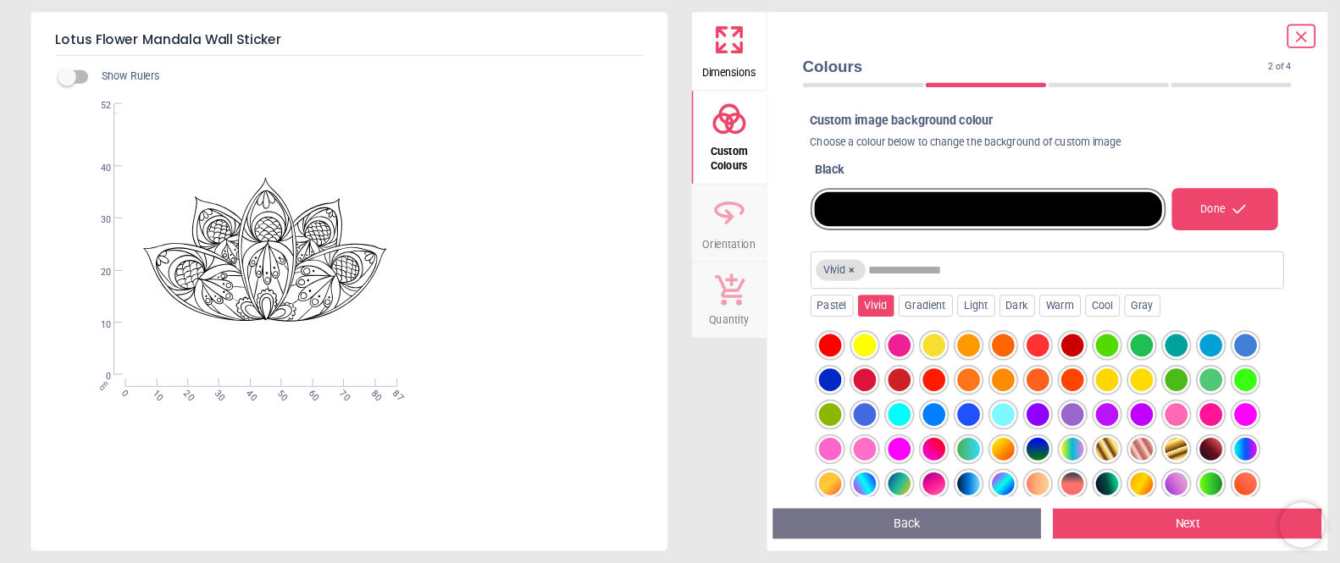
scroll to position [64, 0]
click at [937, 343] on div "Pastel" at bounding box center [936, 344] width 48 height 25
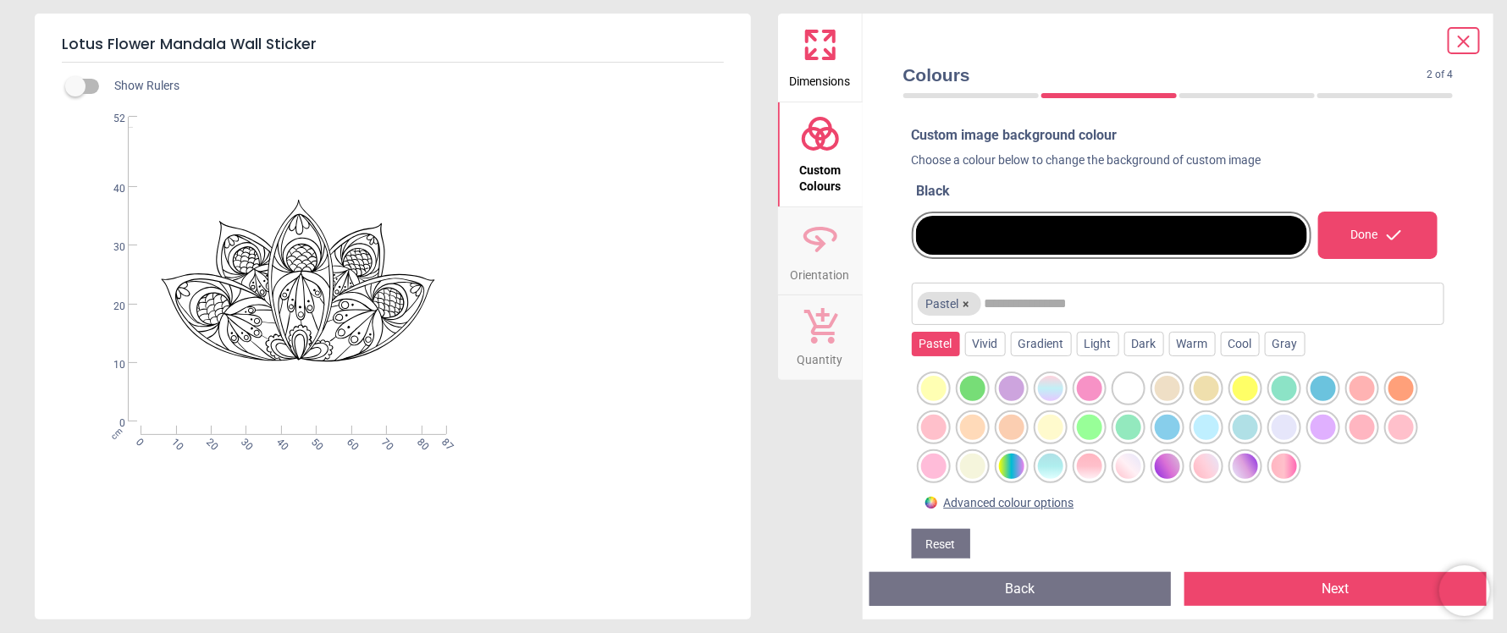
click at [1004, 385] on div at bounding box center [1128, 388] width 25 height 25
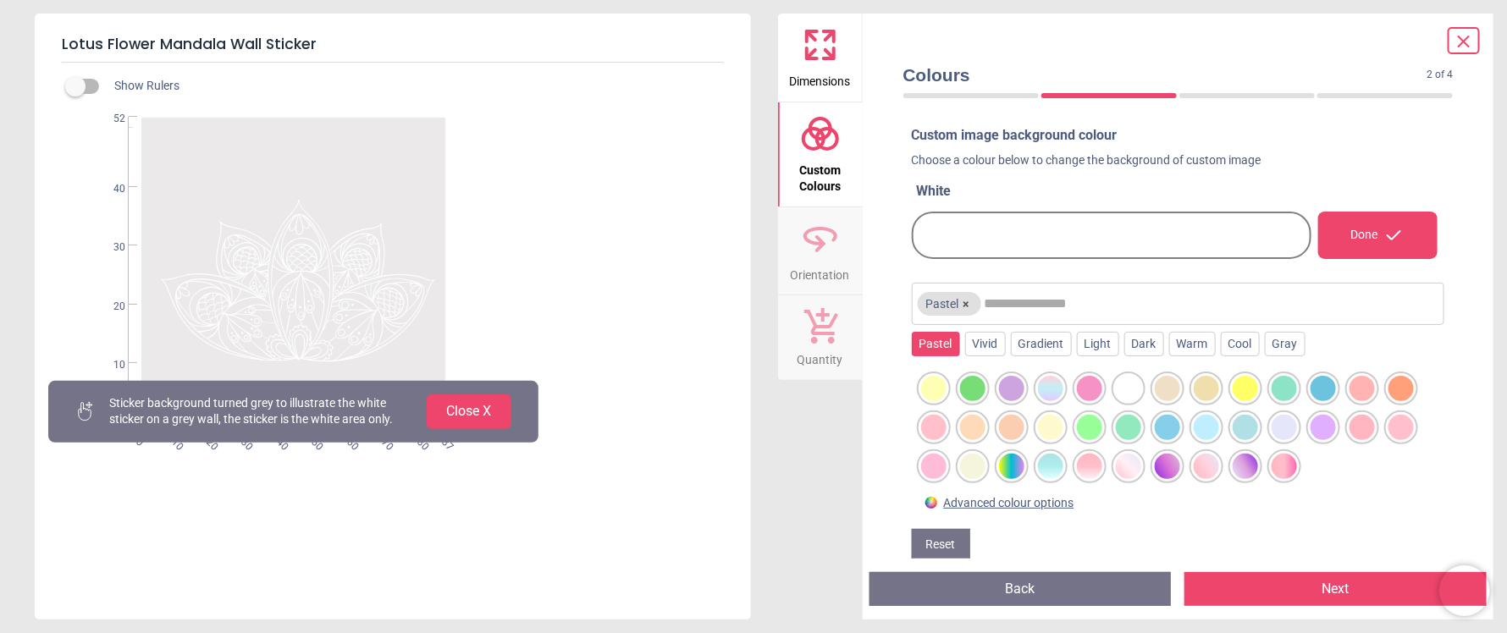
click at [473, 416] on button "Close X" at bounding box center [469, 412] width 85 height 34
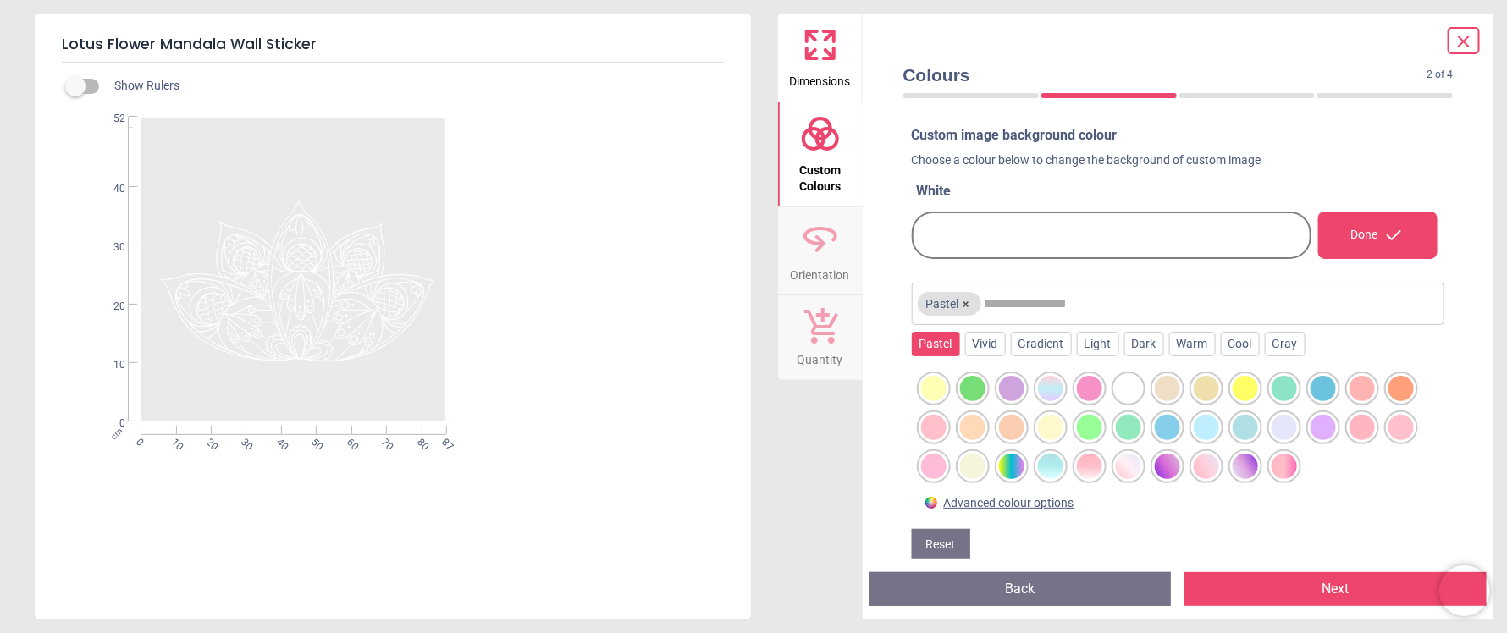
click at [1004, 422] on button "Next" at bounding box center [1336, 589] width 302 height 34
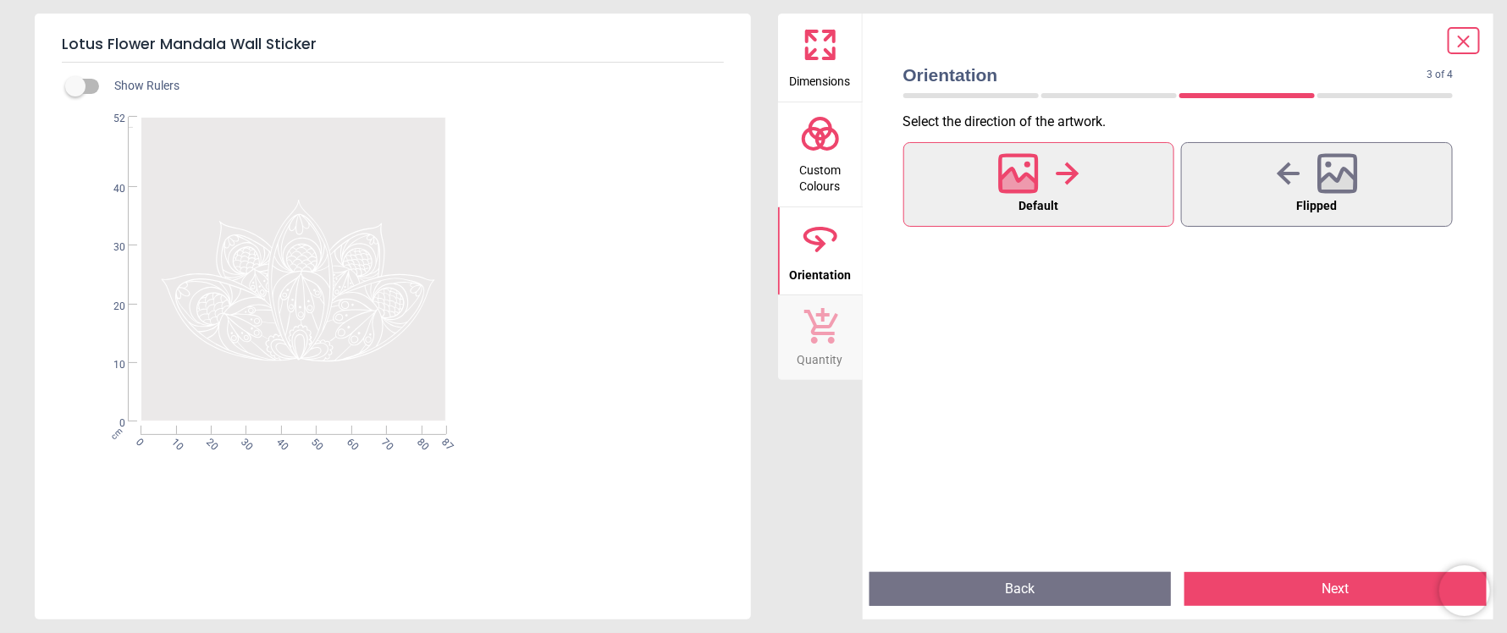
click at [1004, 422] on button "Next" at bounding box center [1336, 589] width 302 height 34
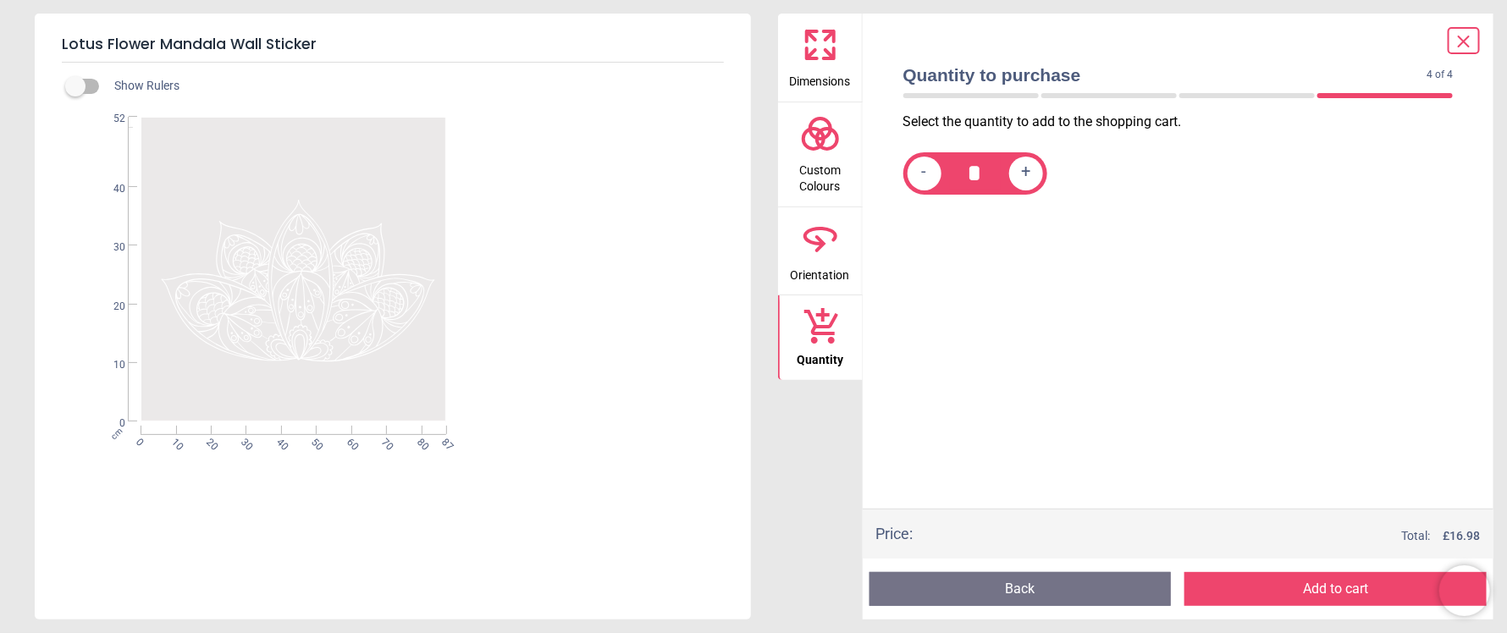
click at [1004, 422] on button "Add to cart" at bounding box center [1336, 589] width 302 height 34
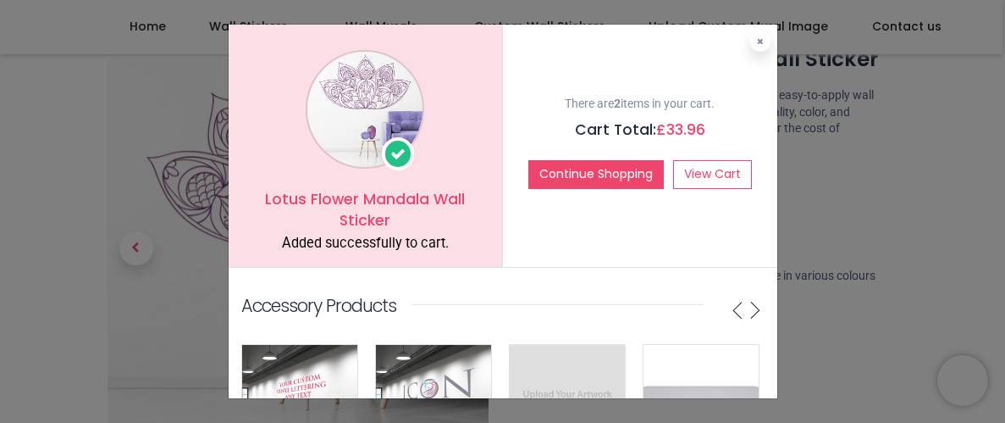
scroll to position [63, 0]
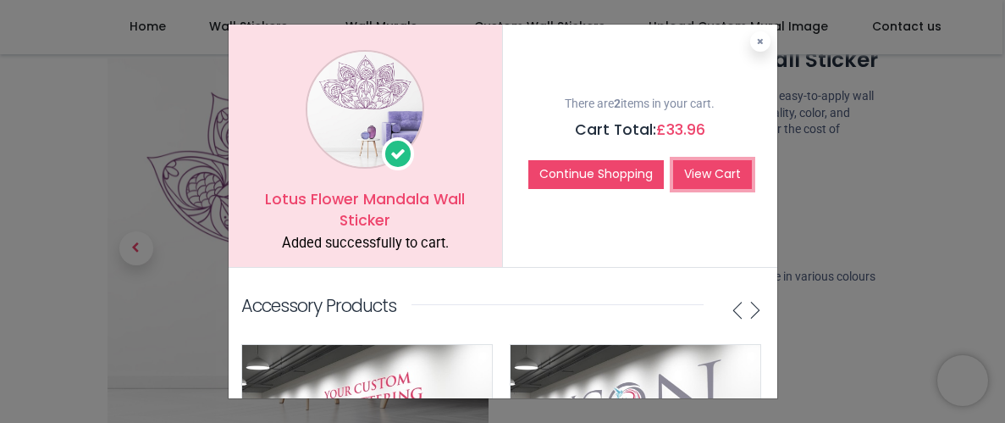
click at [691, 180] on link "View Cart" at bounding box center [712, 174] width 79 height 29
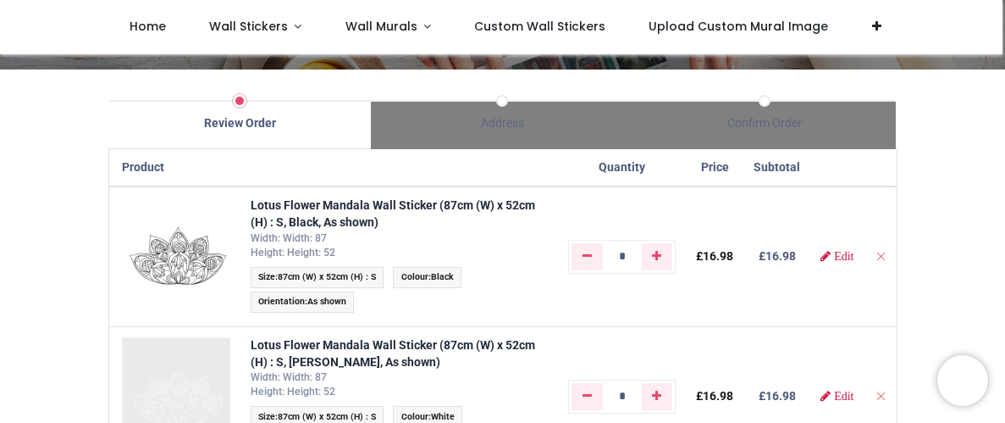
scroll to position [101, 0]
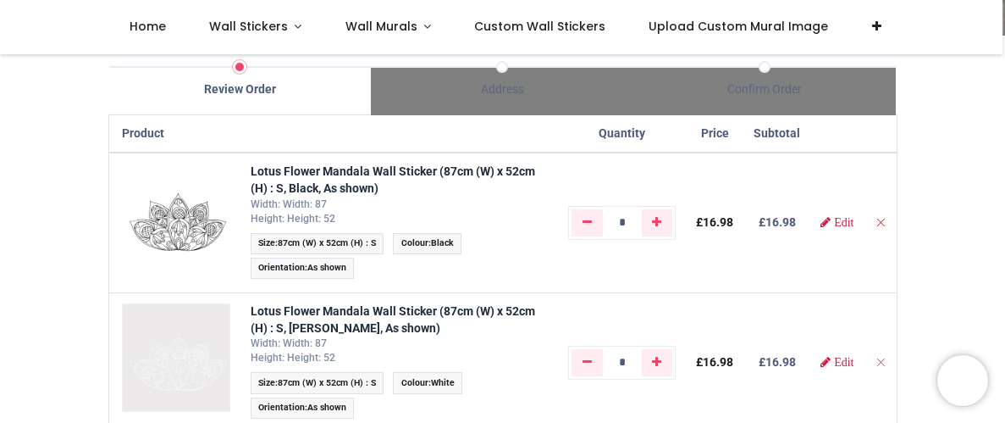
click at [879, 218] on icon "Remove from cart" at bounding box center [881, 222] width 12 height 12
type input "*"
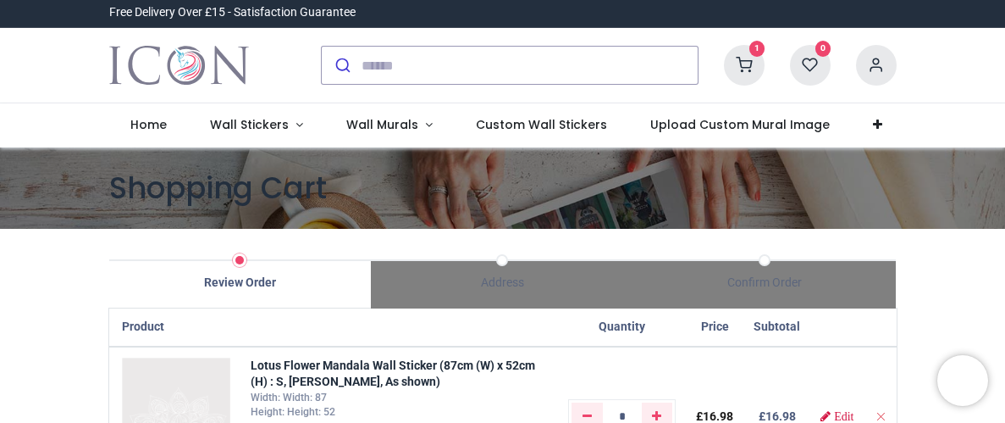
scroll to position [0, 0]
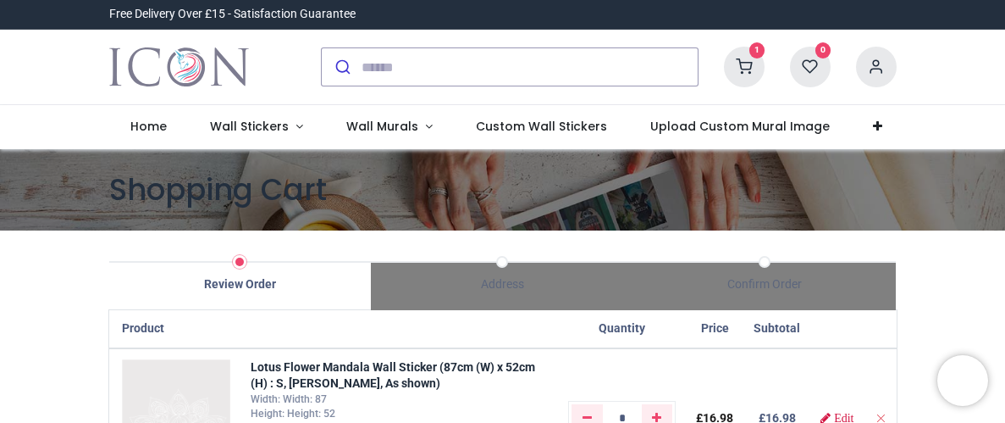
click at [746, 67] on icon at bounding box center [744, 67] width 41 height 41
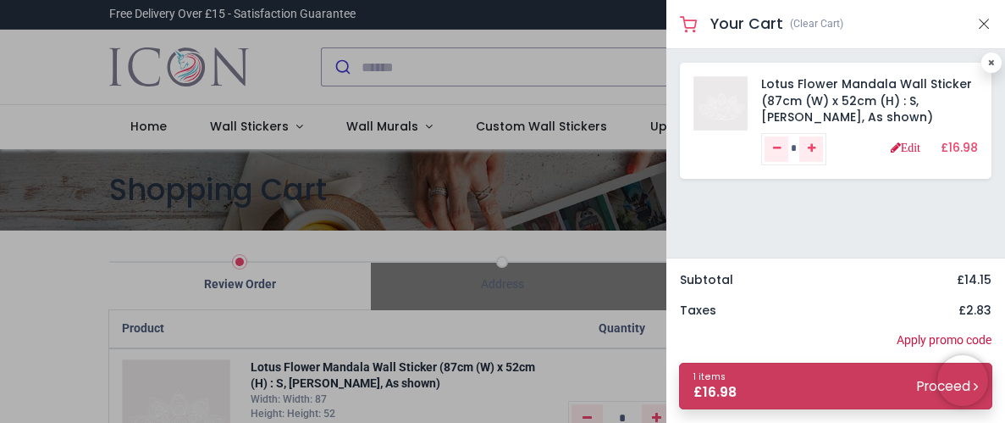
click at [844, 377] on link "1 items £ 16.98 Proceed" at bounding box center [835, 385] width 313 height 47
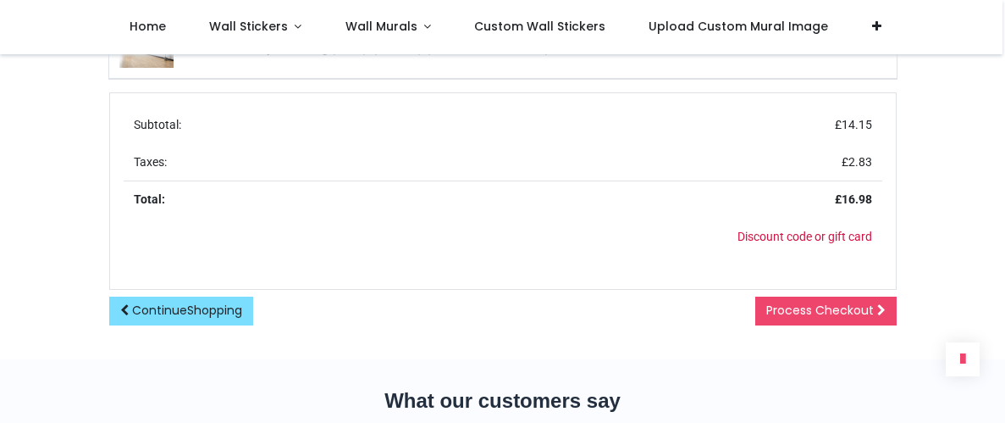
scroll to position [846, 0]
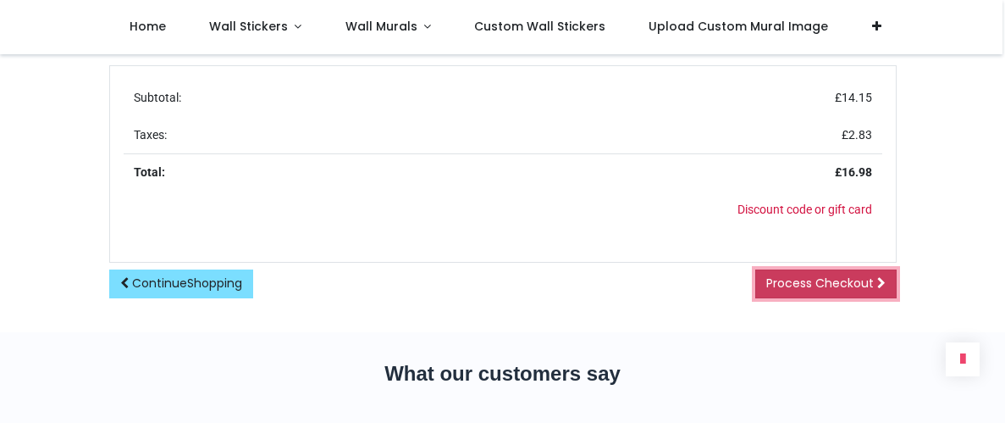
click at [795, 277] on span "Process Checkout" at bounding box center [820, 282] width 108 height 17
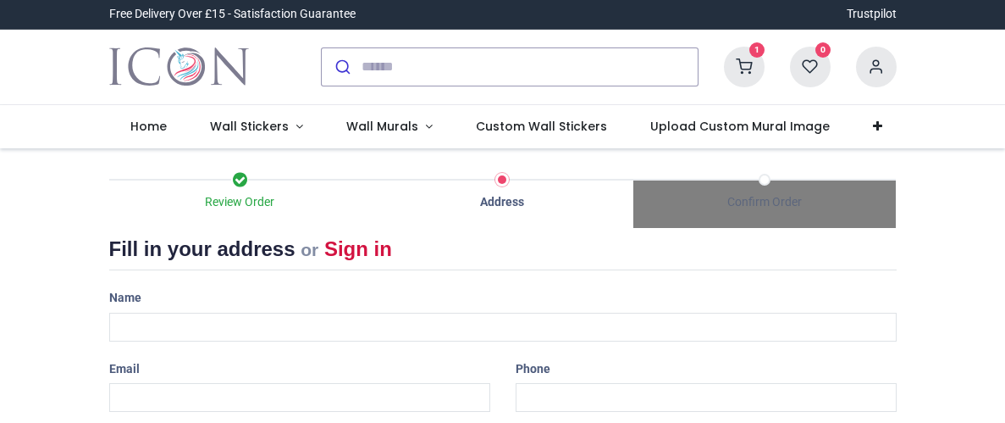
select select "***"
click at [175, 299] on div "Name" at bounding box center [503, 313] width 813 height 57
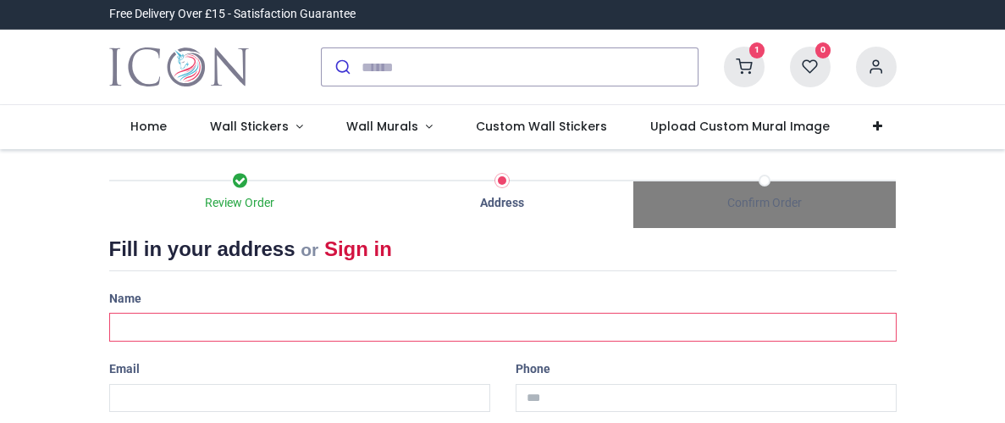
click at [163, 324] on input "text" at bounding box center [502, 326] width 787 height 29
type input "**********"
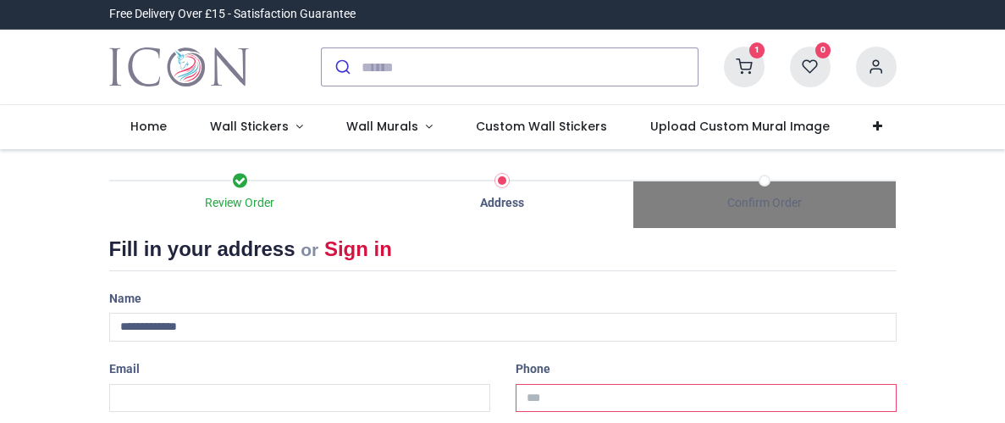
type input "**********"
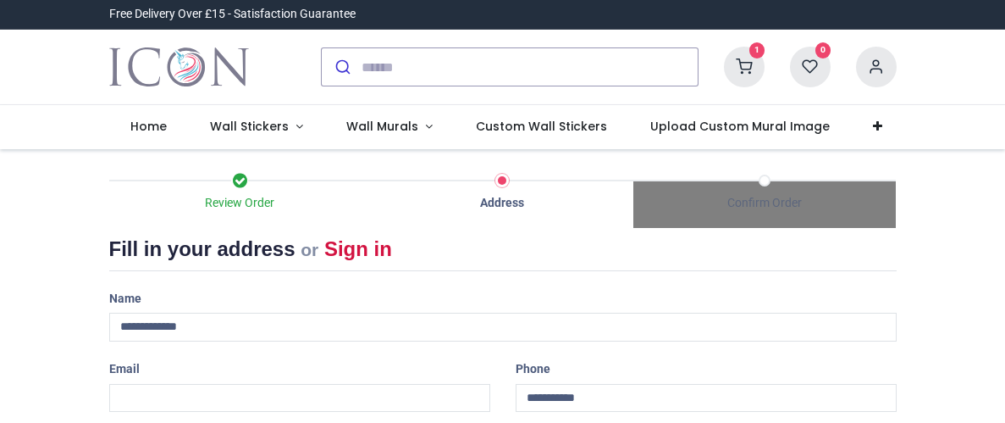
type input "**********"
type input "********"
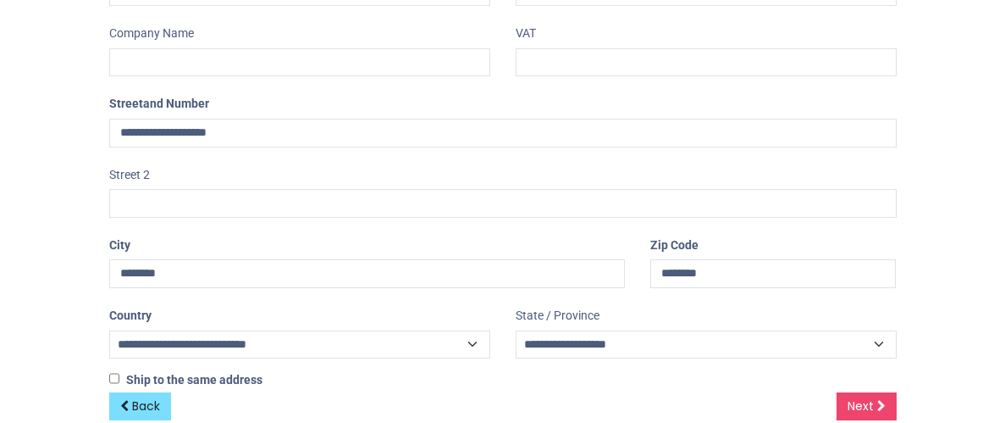
scroll to position [434, 0]
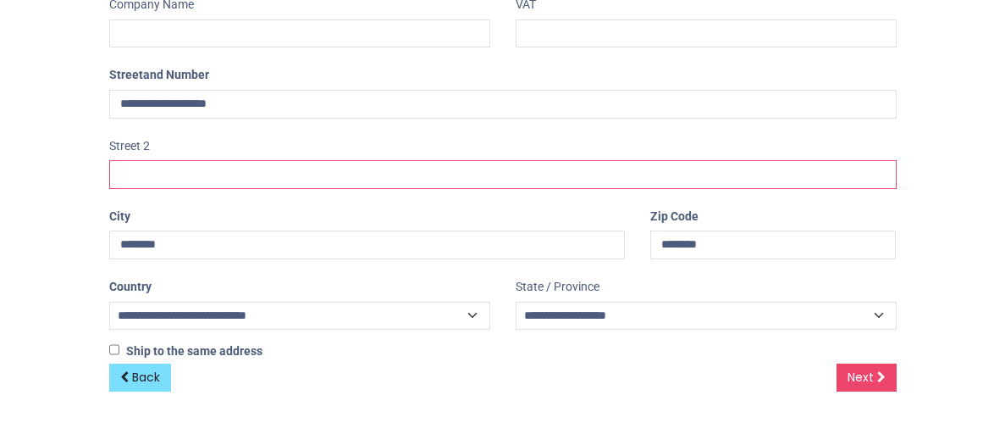
click at [148, 170] on input "text" at bounding box center [502, 174] width 787 height 29
type input "**********"
click at [83, 191] on div "Review Order Address Confirm Order Your order: £ 16.98 Product Price" at bounding box center [502, 70] width 1005 height 711
click at [31, 224] on div "Review Order Address Confirm Order Your order: £ 16.98 Product Price" at bounding box center [502, 70] width 1005 height 711
click at [868, 371] on span "Next" at bounding box center [861, 376] width 26 height 17
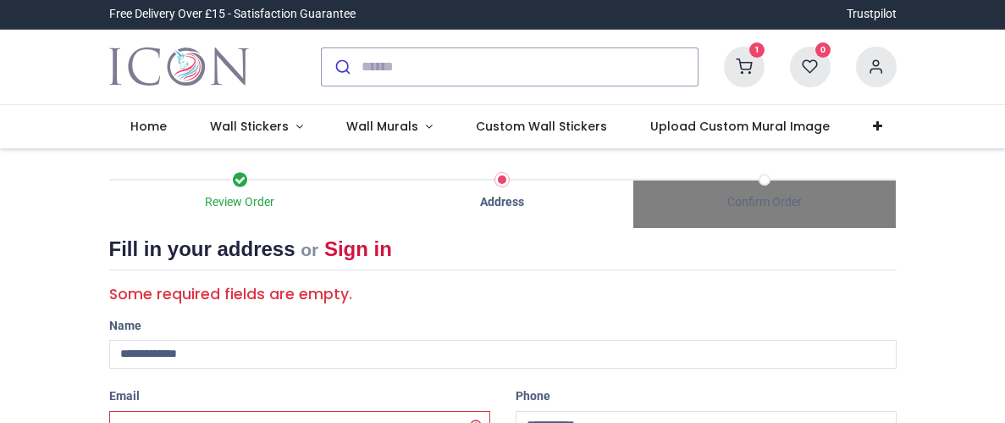
select select "***"
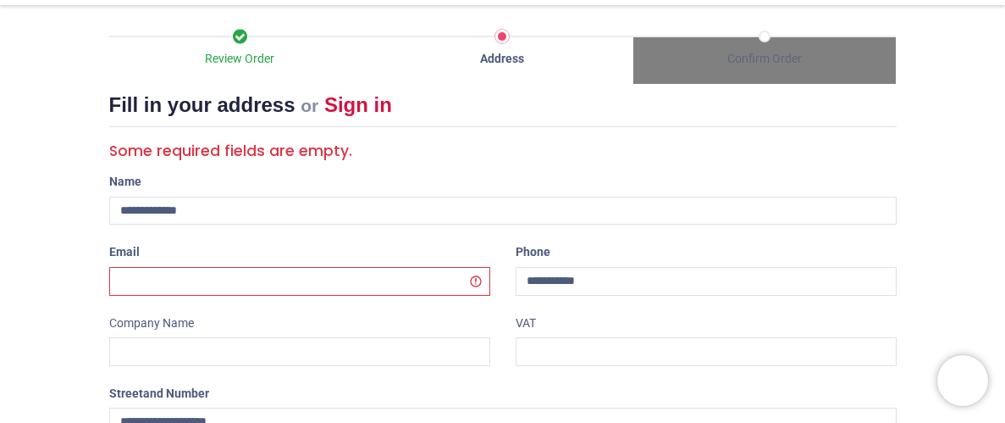
scroll to position [270, 0]
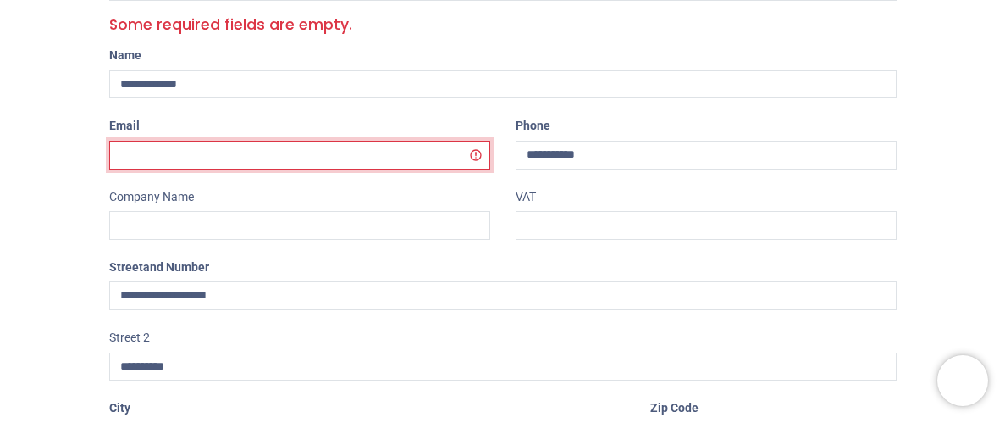
click at [126, 151] on input "email" at bounding box center [299, 155] width 381 height 29
type input "**********"
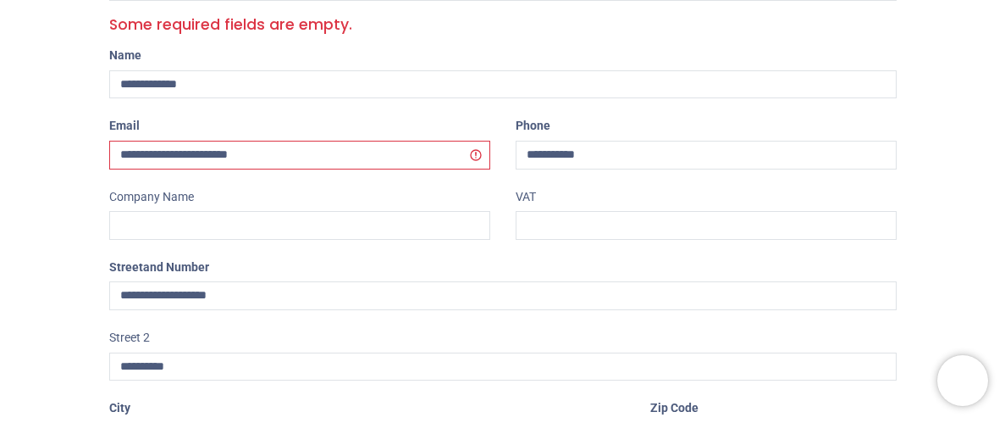
select select "***"
click at [18, 193] on div "Review Order Address Confirm Order Your order: £ 16.98 Product Price" at bounding box center [502, 248] width 1005 height 738
click at [55, 175] on div "Review Order Address Confirm Order Your order: £ 16.98 Product Price" at bounding box center [502, 248] width 1005 height 738
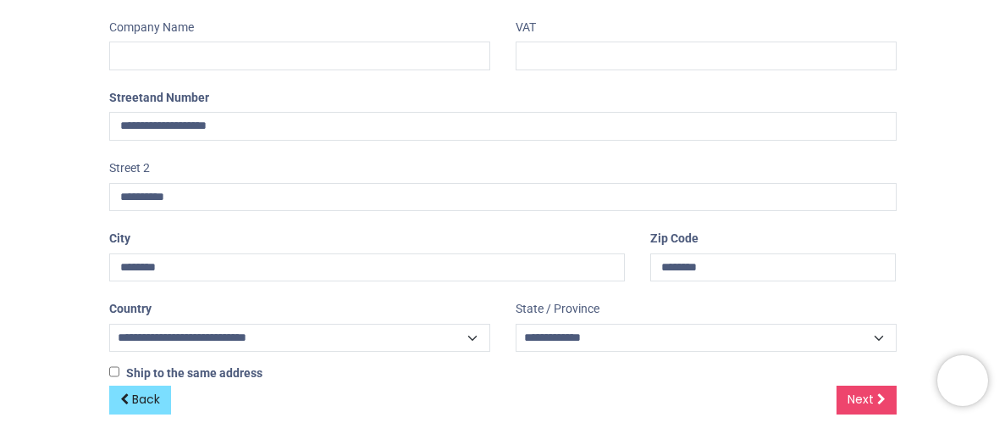
scroll to position [462, 0]
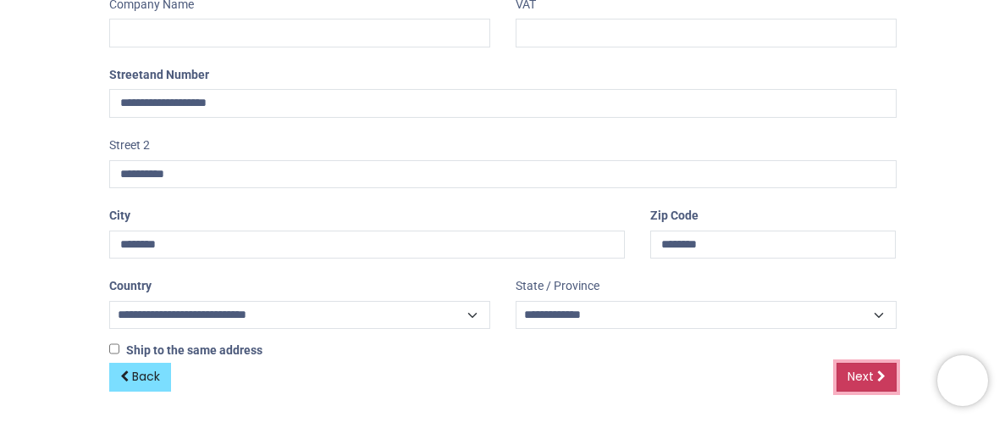
click at [865, 380] on span "Next" at bounding box center [861, 375] width 26 height 17
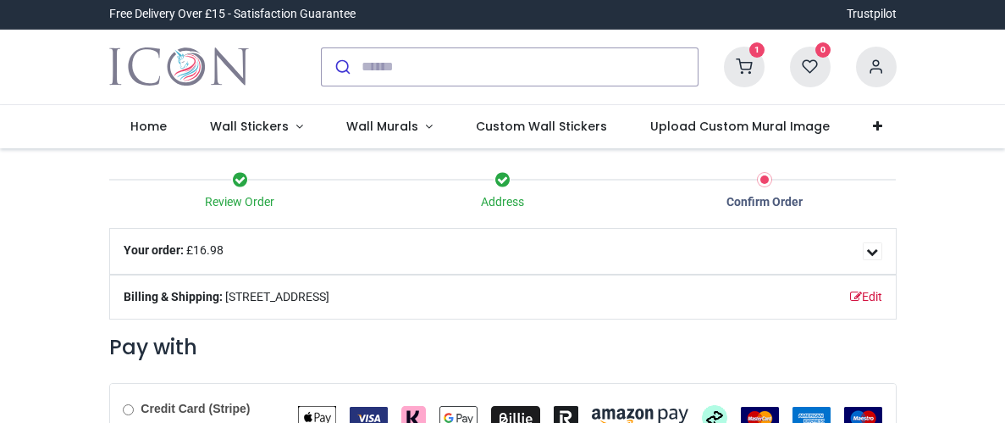
click at [58, 258] on div "Review Order Address Confirm Order Your order: £ 16.98" at bounding box center [502, 387] width 1005 height 479
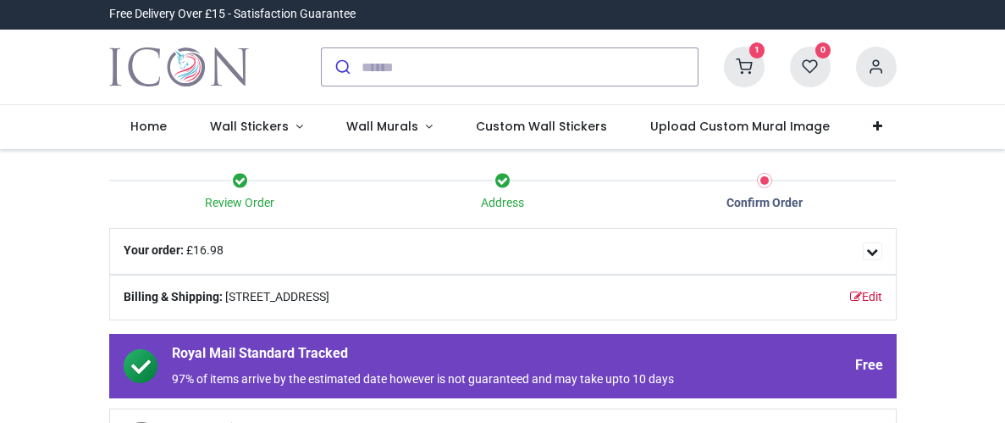
scroll to position [33, 0]
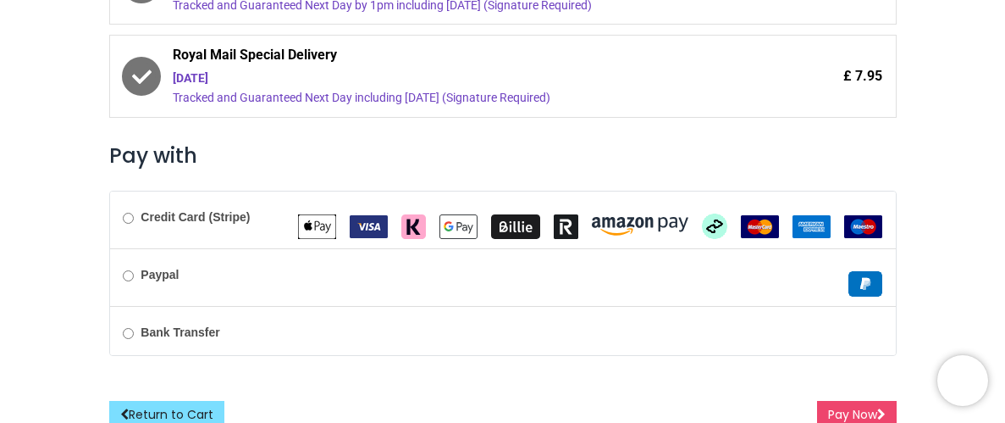
scroll to position [585, 0]
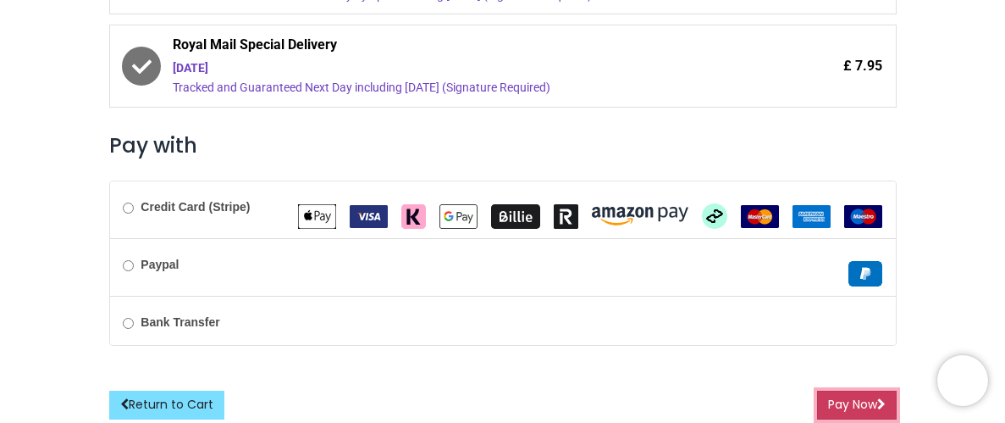
click at [856, 400] on button "Pay Now" at bounding box center [857, 404] width 80 height 29
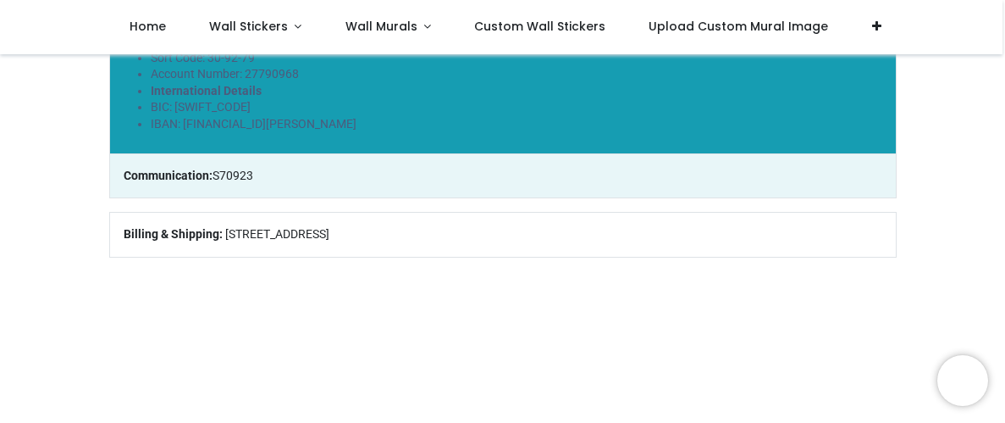
scroll to position [338, 0]
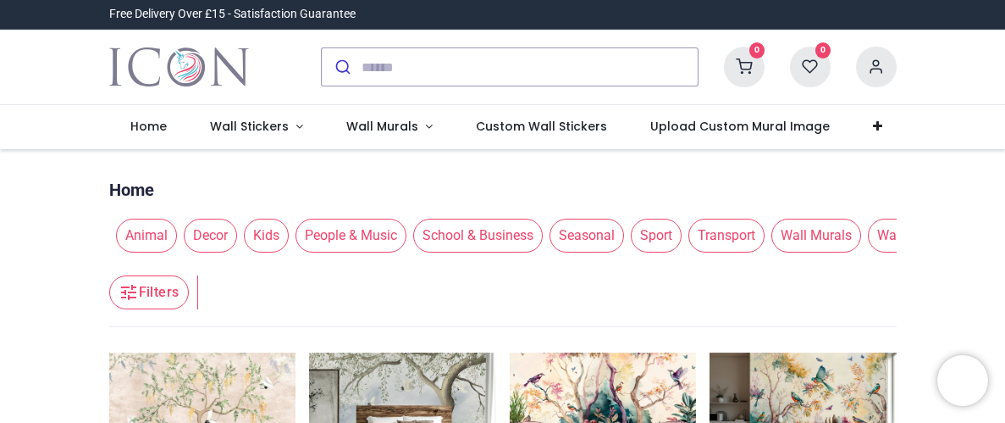
click at [743, 64] on icon at bounding box center [744, 67] width 41 height 41
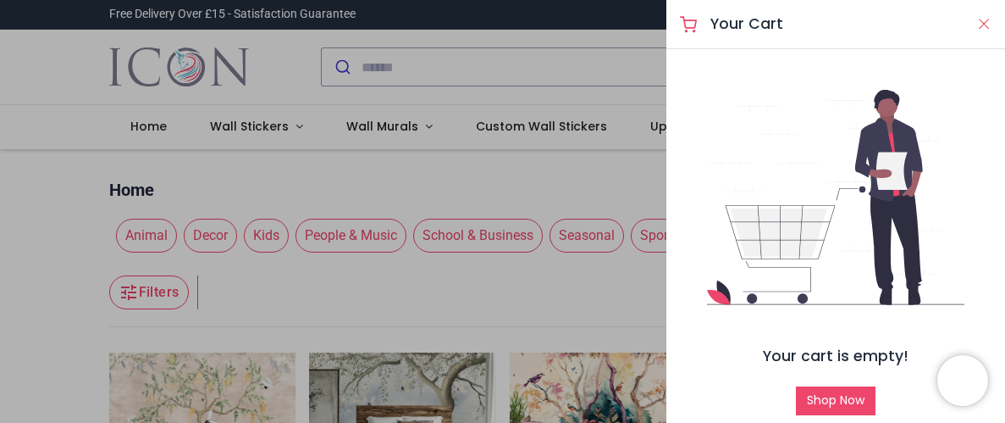
click at [981, 29] on button "Close" at bounding box center [983, 24] width 15 height 21
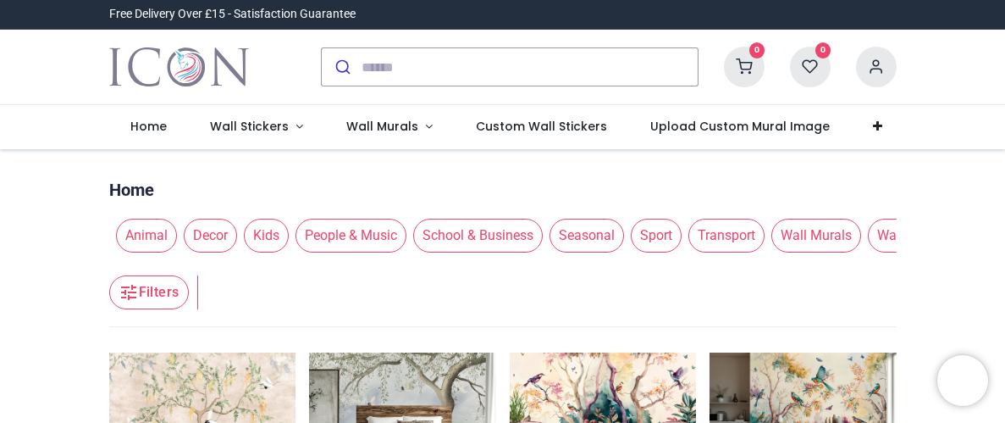
click at [747, 62] on icon at bounding box center [744, 67] width 41 height 41
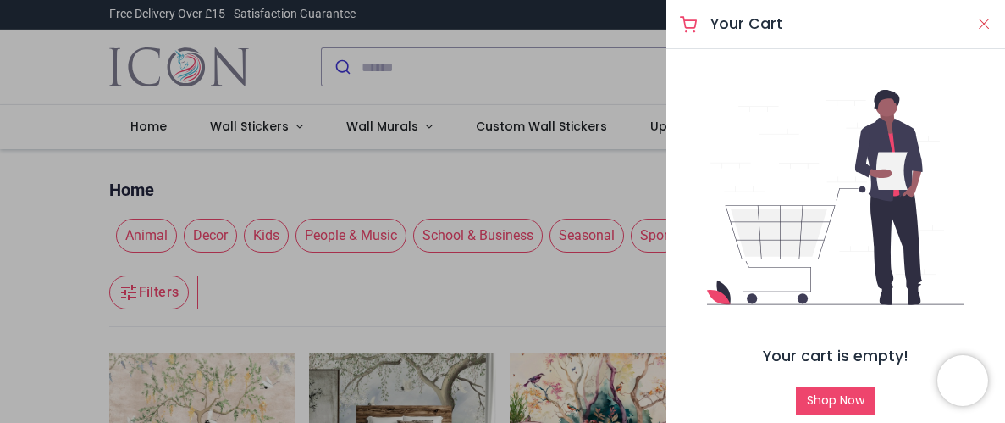
click at [981, 20] on button "Close" at bounding box center [983, 24] width 15 height 21
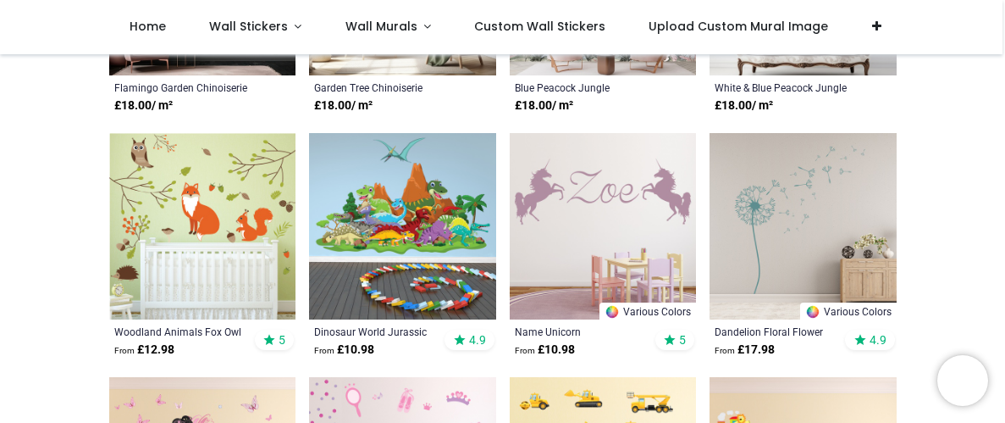
scroll to position [677, 0]
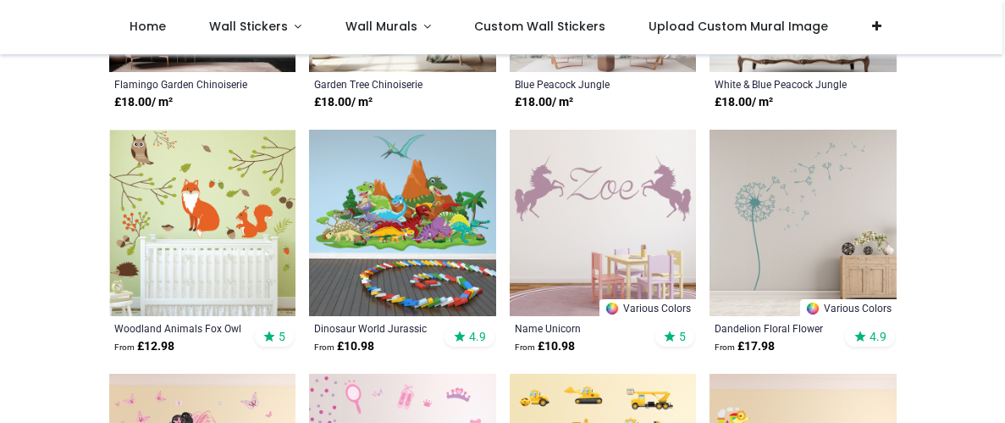
click at [54, 103] on div "Pricelist : Public Pricelist Public Pricelist Home Animal Decor Kids People & M…" at bounding box center [502, 274] width 1005 height 1792
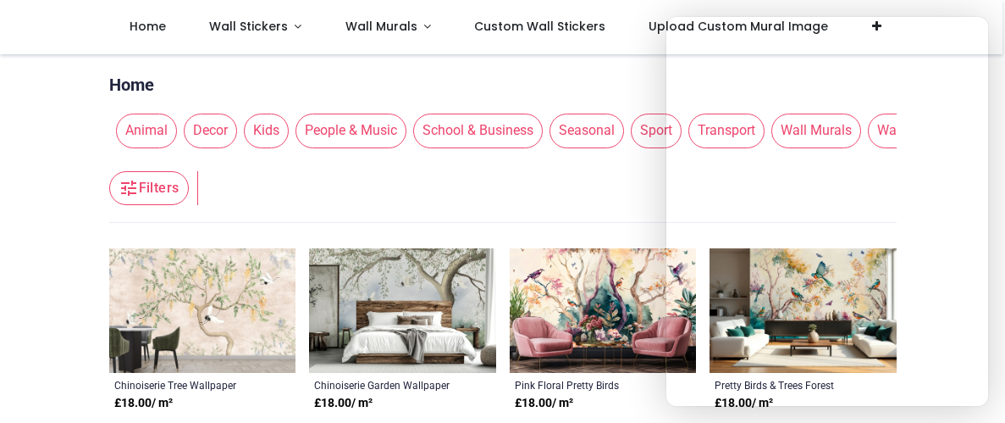
scroll to position [0, 0]
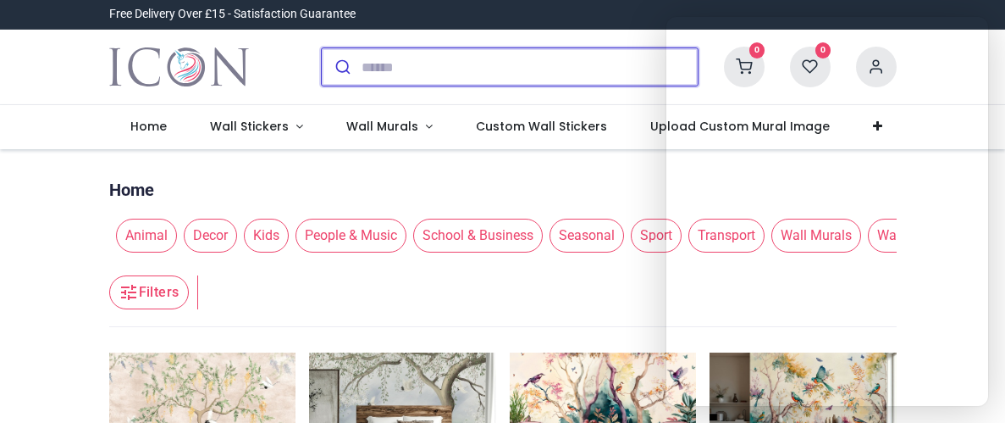
click at [390, 64] on input "search" at bounding box center [530, 66] width 336 height 37
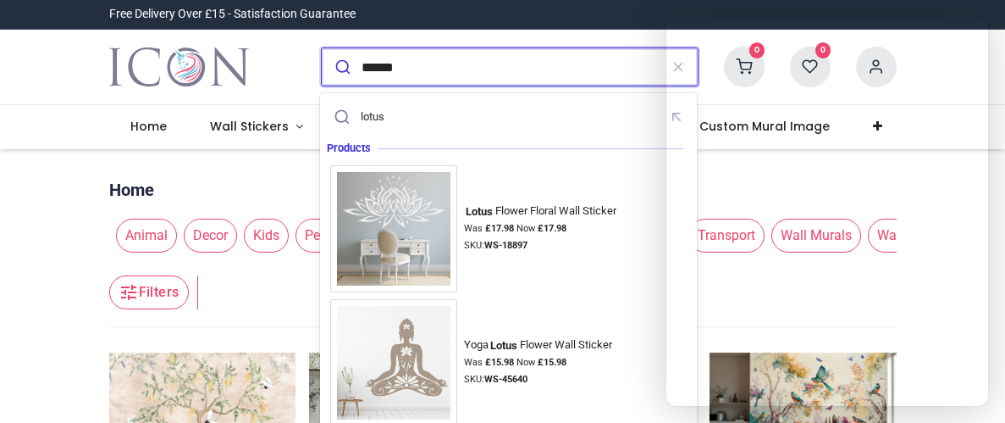
type input "*****"
